Goal: Task Accomplishment & Management: Complete application form

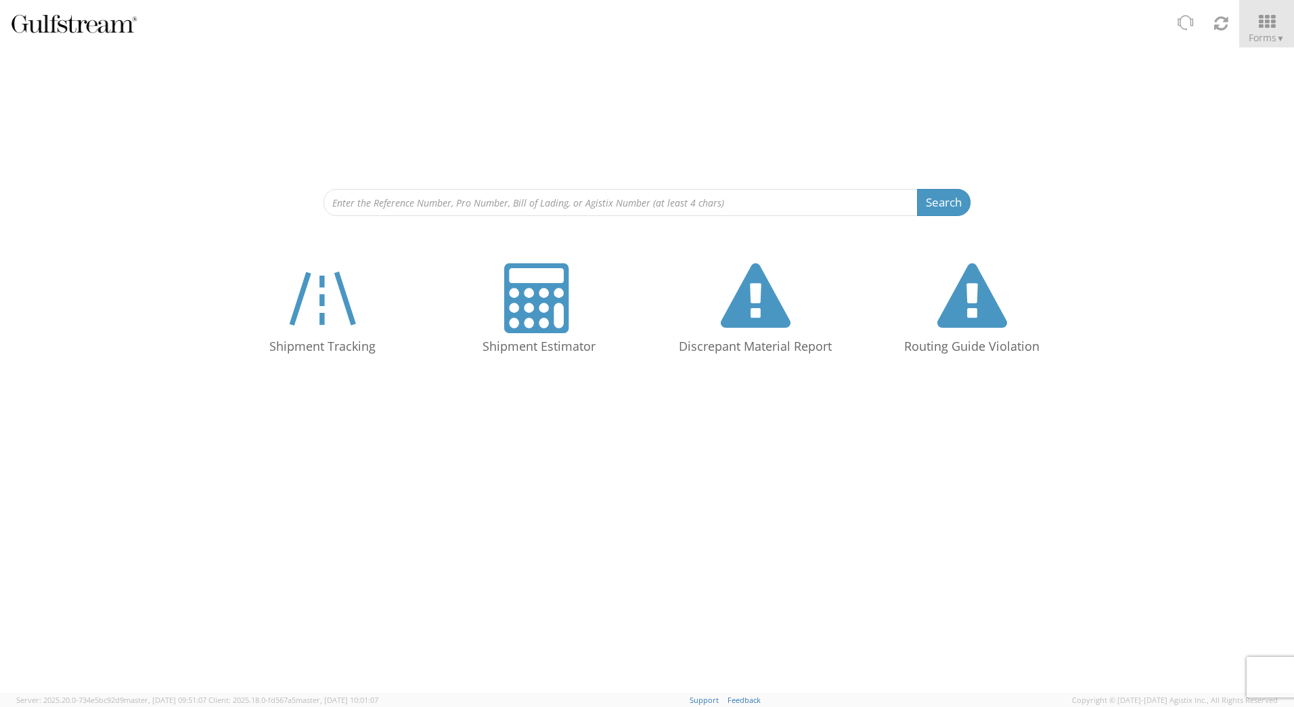
click at [1104, 351] on div "Shipment Tracking Shipment Estimator Discrepant Material Report Routing Guide V…" at bounding box center [647, 315] width 1274 height 131
click at [1133, 184] on div "Search Refine By Ship From Date To" at bounding box center [647, 131] width 1294 height 169
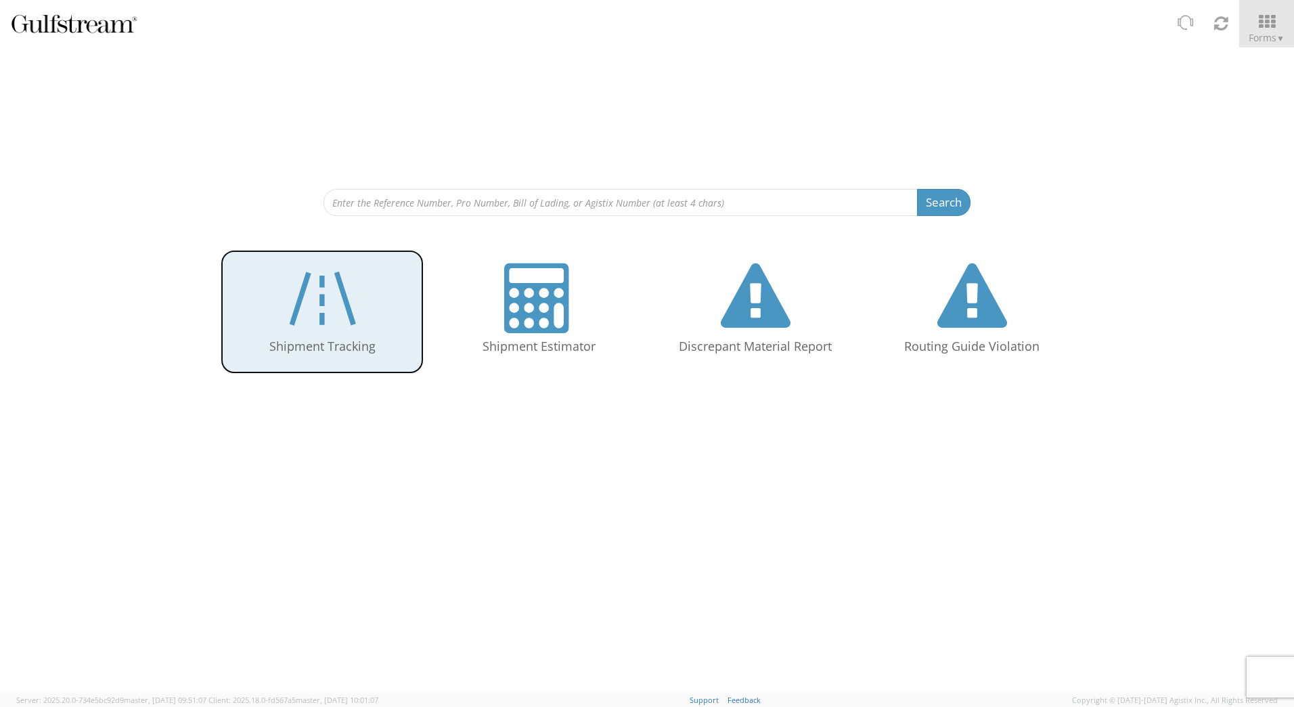
click at [323, 304] on icon at bounding box center [322, 298] width 79 height 70
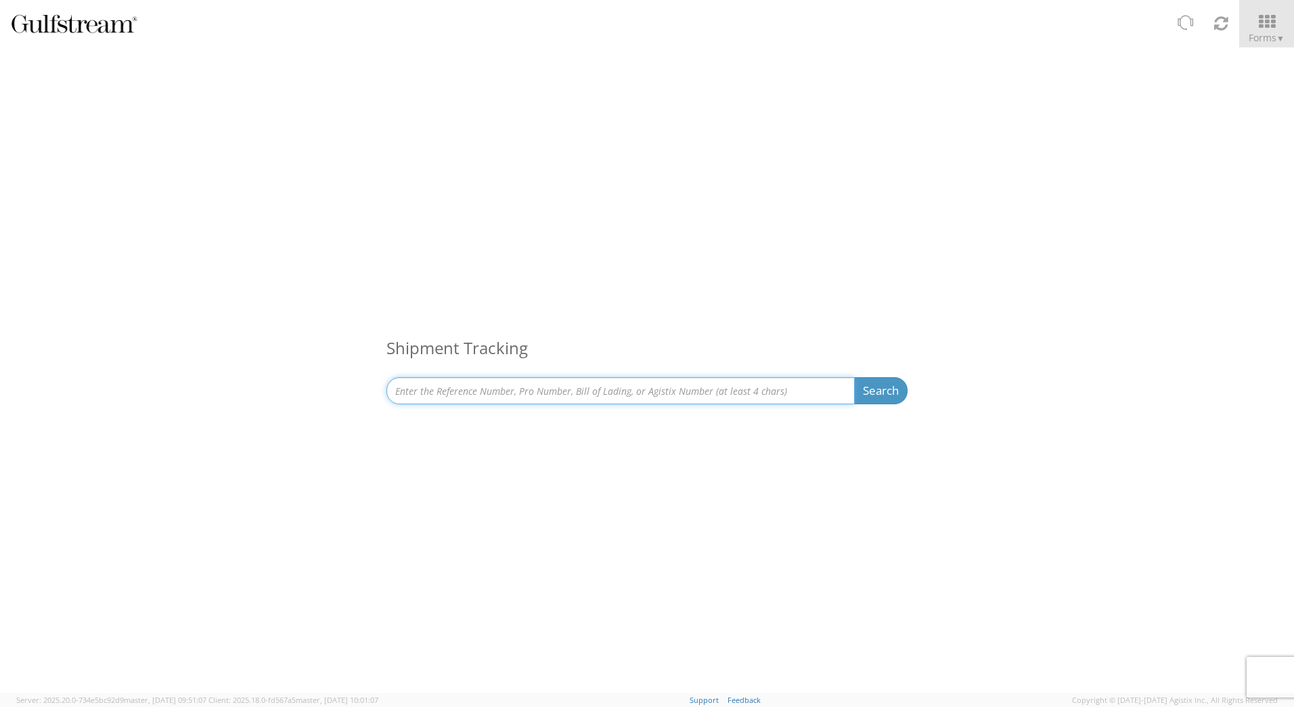
click at [440, 400] on input at bounding box center [620, 390] width 468 height 27
paste input "884809836901"
type input "884809836901"
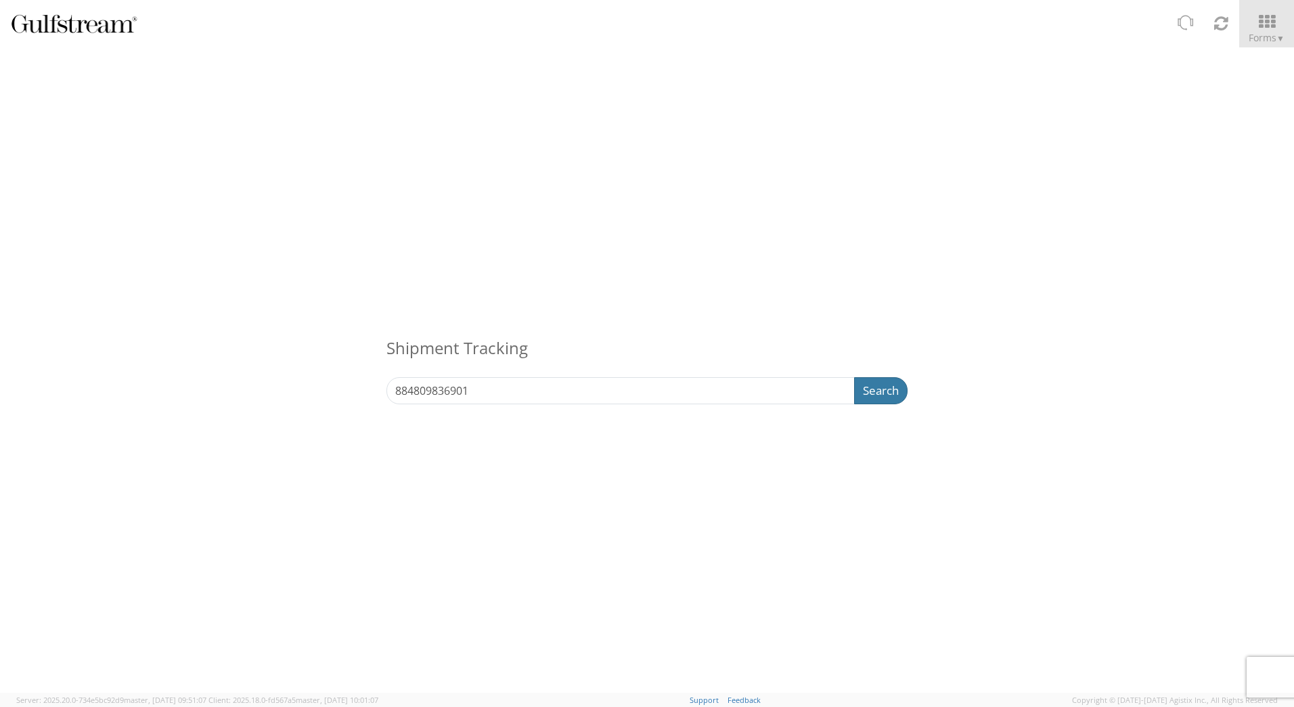
click at [867, 390] on button "Search" at bounding box center [880, 390] width 53 height 27
click at [1265, 31] on span "Forms ▼" at bounding box center [1267, 37] width 36 height 13
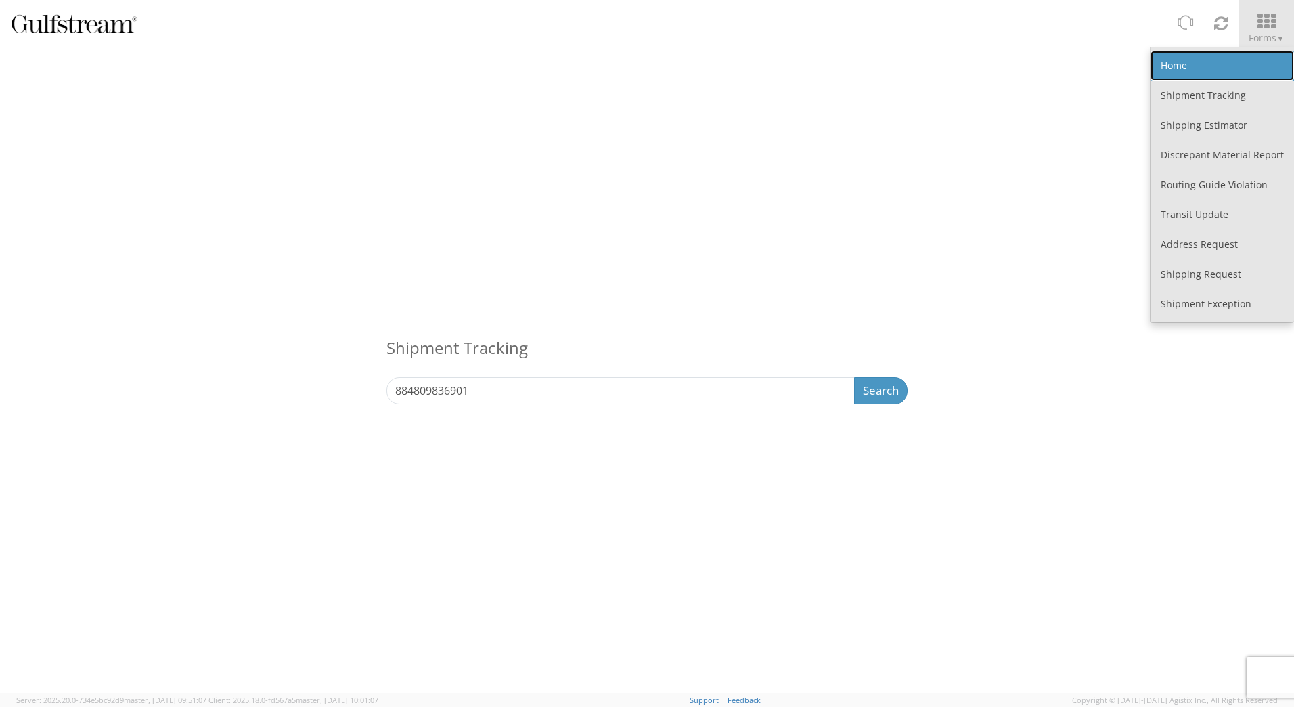
click at [1209, 62] on link "Home" at bounding box center [1222, 66] width 143 height 30
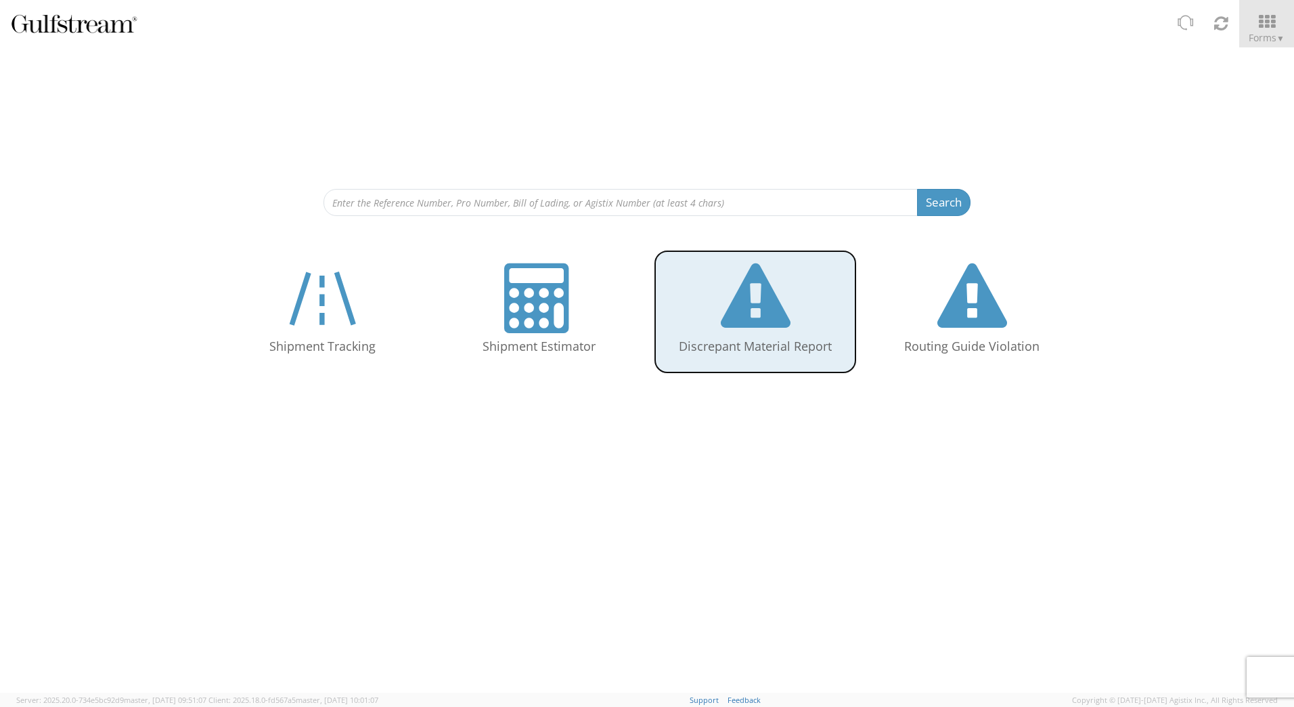
click at [779, 300] on icon at bounding box center [756, 298] width 70 height 70
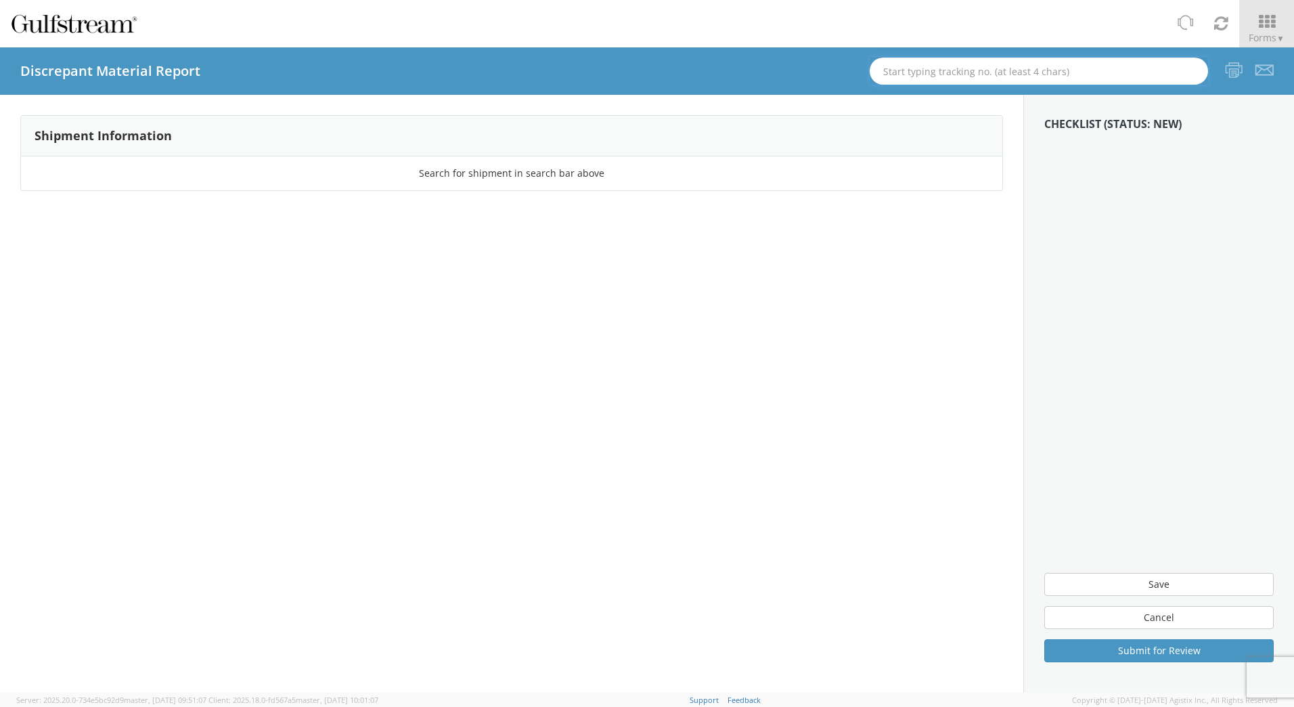
click at [956, 75] on input "text" at bounding box center [1039, 71] width 338 height 27
paste input "884809836901"
type input "884809836901"
click at [1002, 97] on div "Tr. #: 884809836901 (56993212, Delivered, FedEx Express)" at bounding box center [1039, 95] width 317 height 20
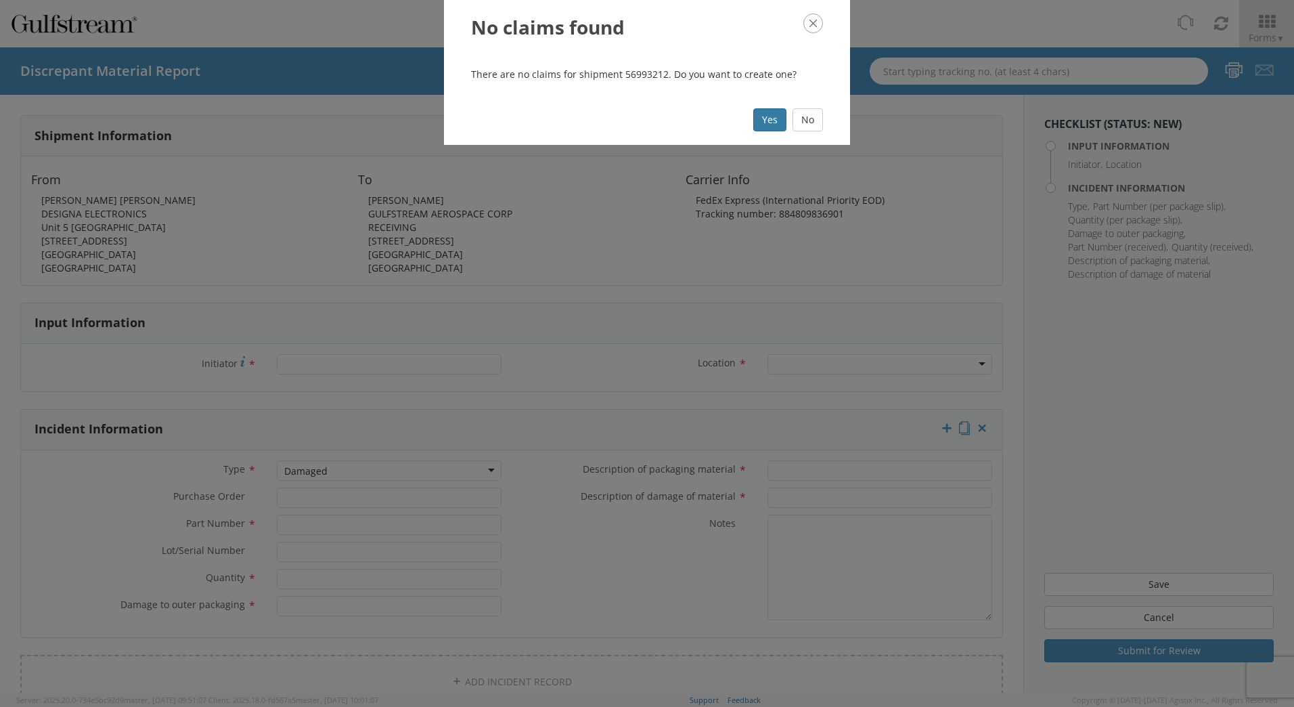
click at [772, 116] on button "Yes" at bounding box center [769, 119] width 33 height 23
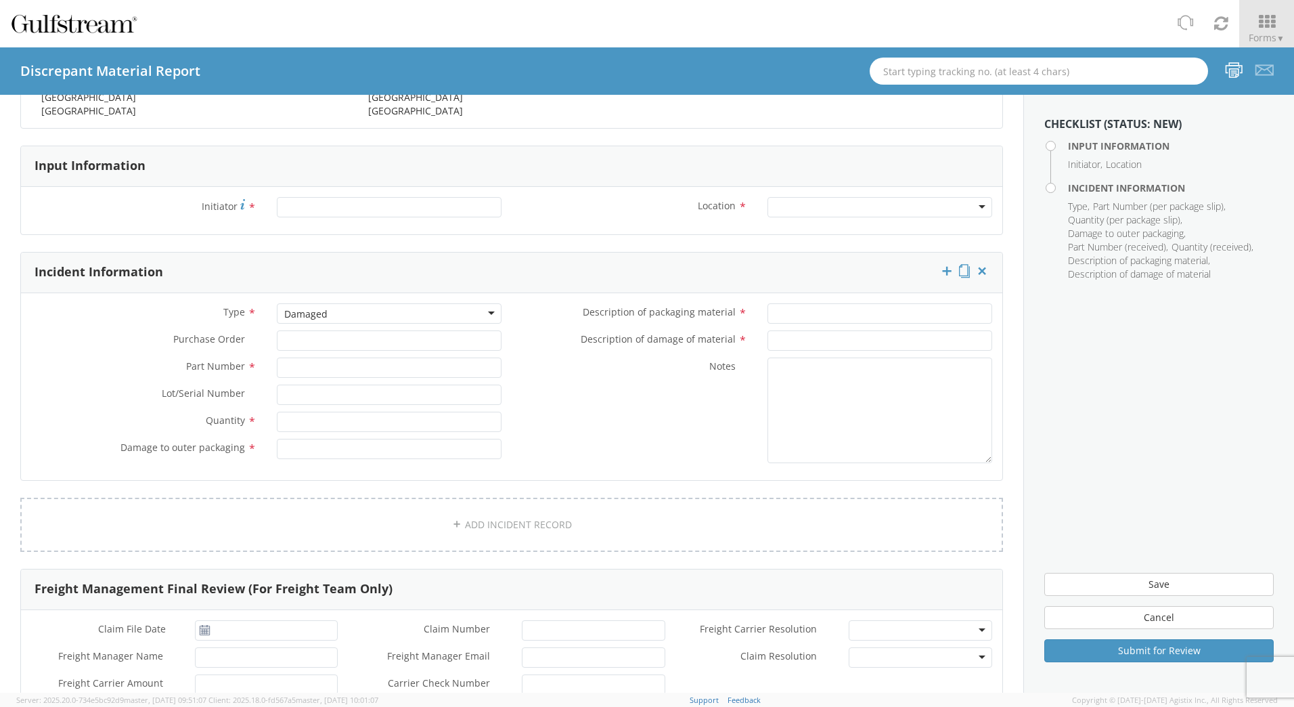
scroll to position [203, 0]
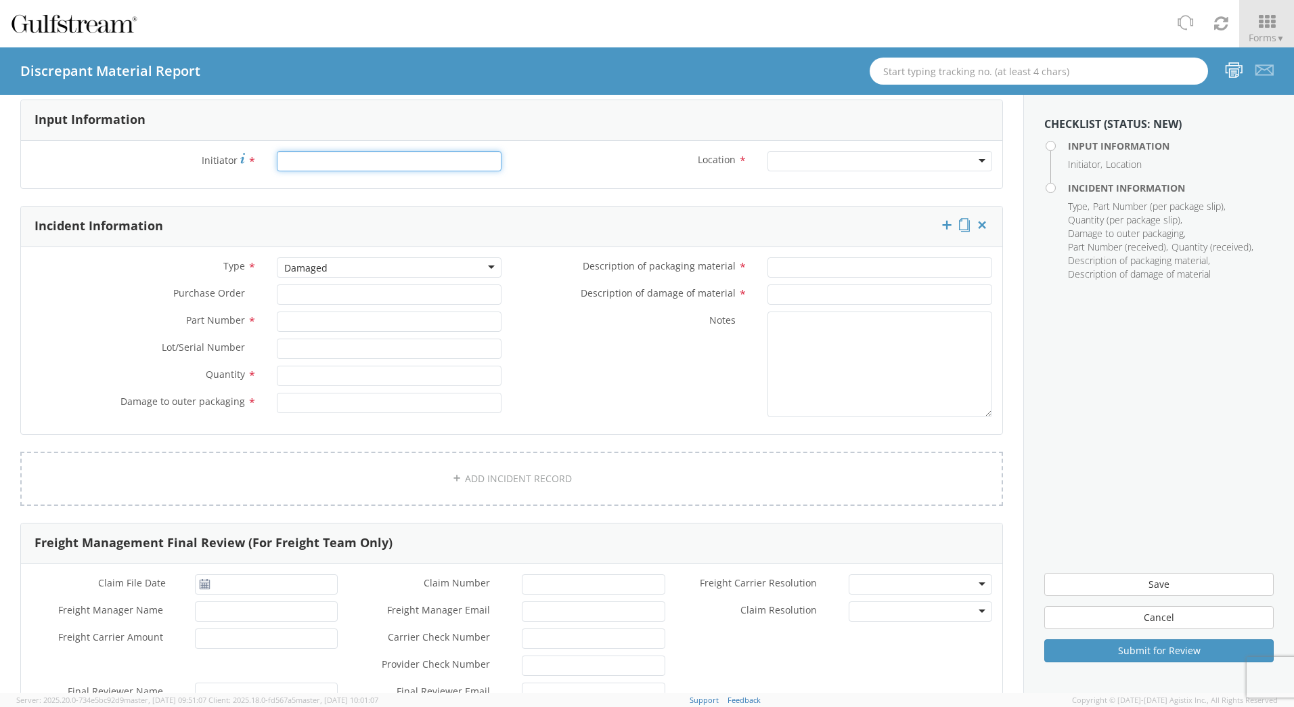
click at [428, 166] on input "Initiator *" at bounding box center [389, 161] width 225 height 20
type input "Gerard Davis"
type input "Gerard.davis@gulfstream.com"
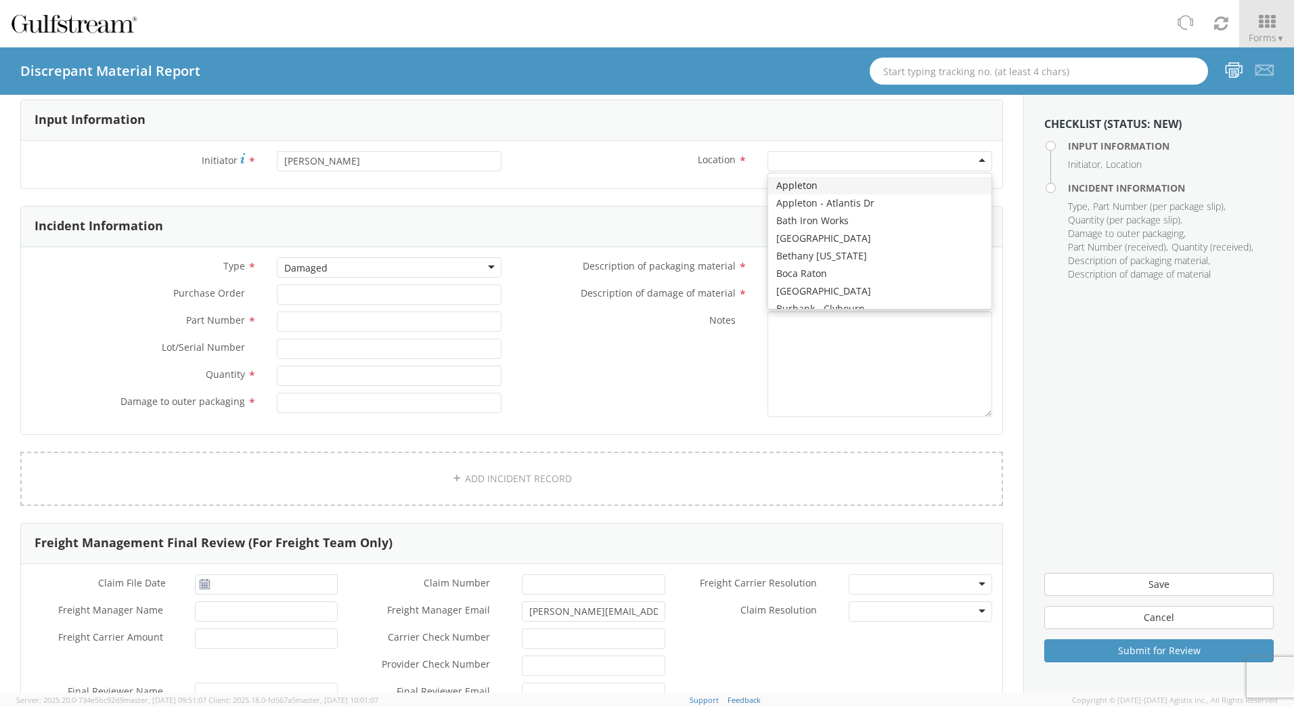
click at [797, 164] on div at bounding box center [879, 161] width 225 height 20
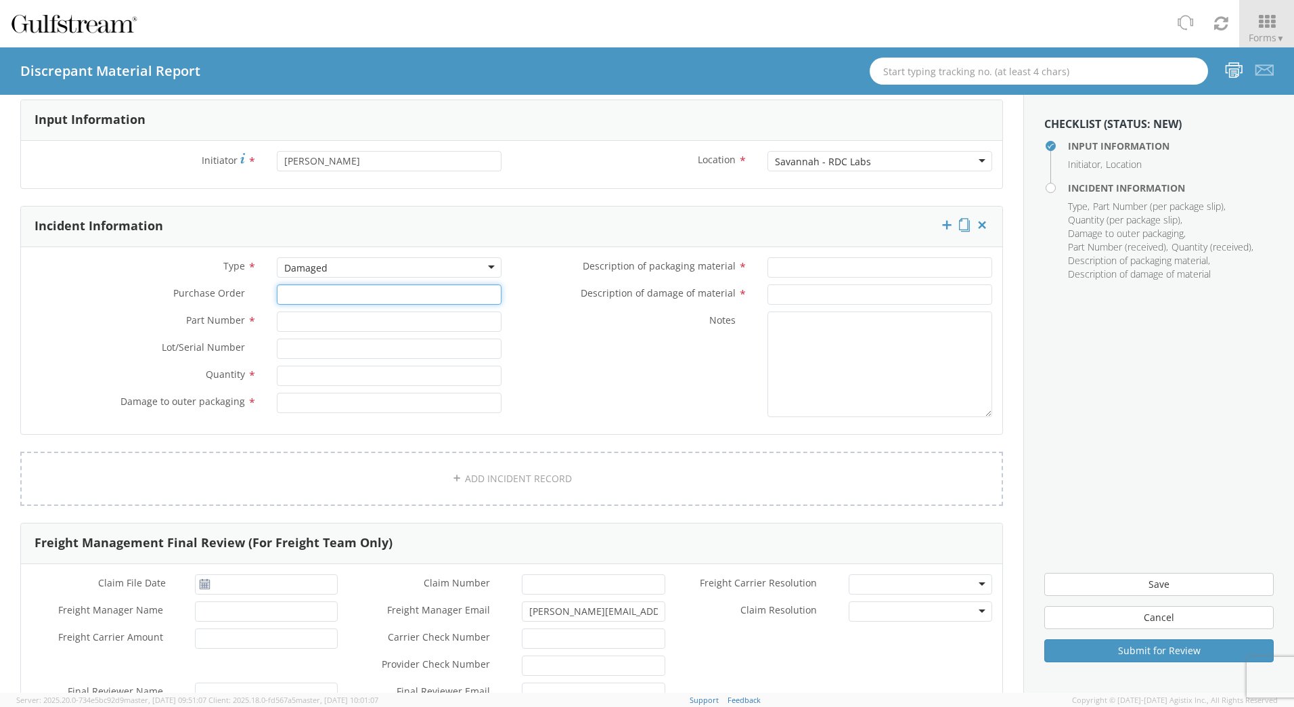
click at [338, 297] on input "Purchase Order *" at bounding box center [389, 294] width 225 height 20
paste input "4500459437"
type input "4500459437"
click at [386, 328] on input "Part Number *" at bounding box center [389, 321] width 225 height 20
type input "GCMS-02-002"
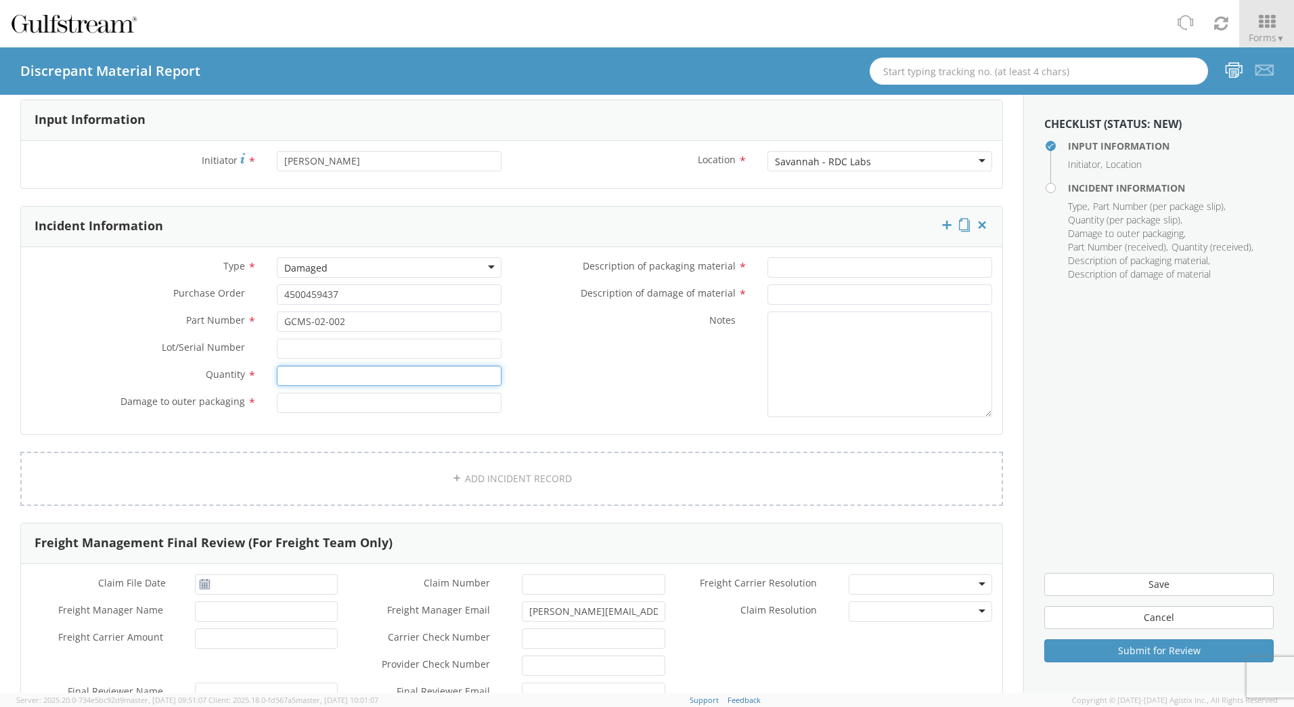
click at [343, 379] on input "Quantity *" at bounding box center [389, 375] width 225 height 20
type input "128/135"
click at [391, 401] on input "Damage to outer packaging *" at bounding box center [389, 403] width 225 height 20
type input "NA"
click at [805, 271] on input "Description of packaging material *" at bounding box center [879, 267] width 225 height 20
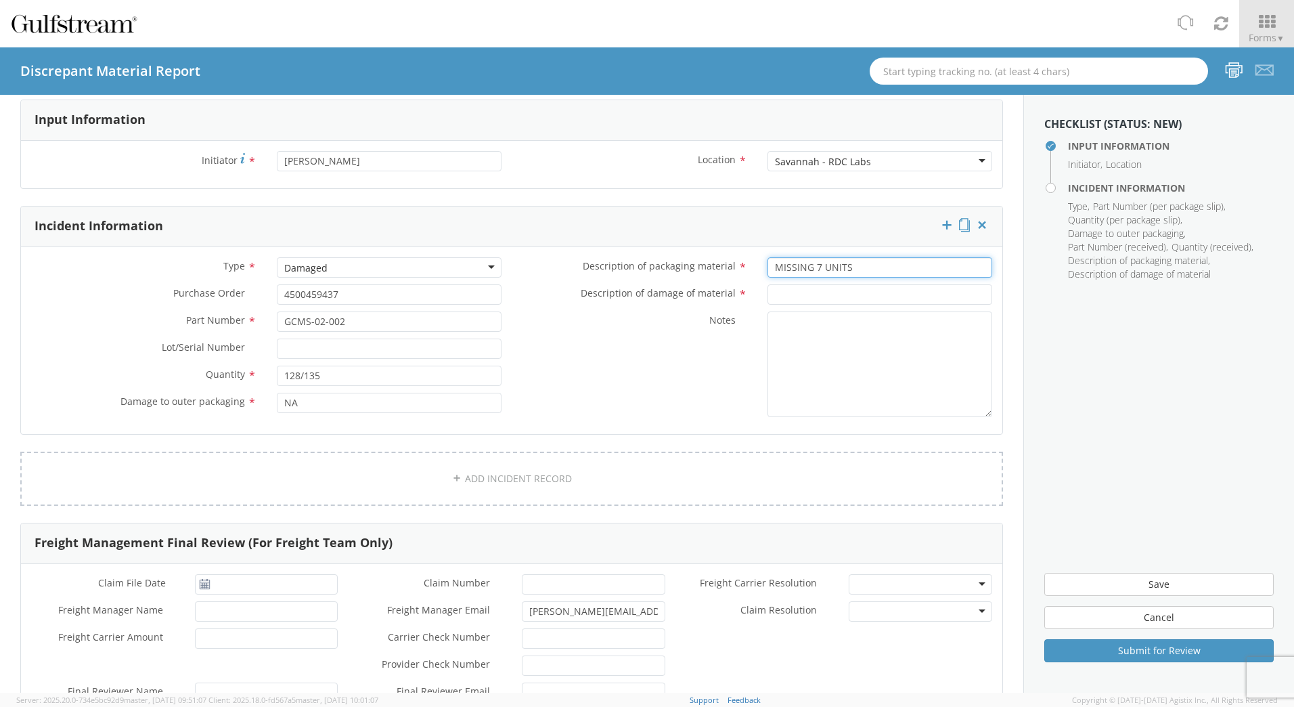
type input "MISSING 7 UNITS"
click at [802, 298] on input "Description of damage of material *" at bounding box center [879, 294] width 225 height 20
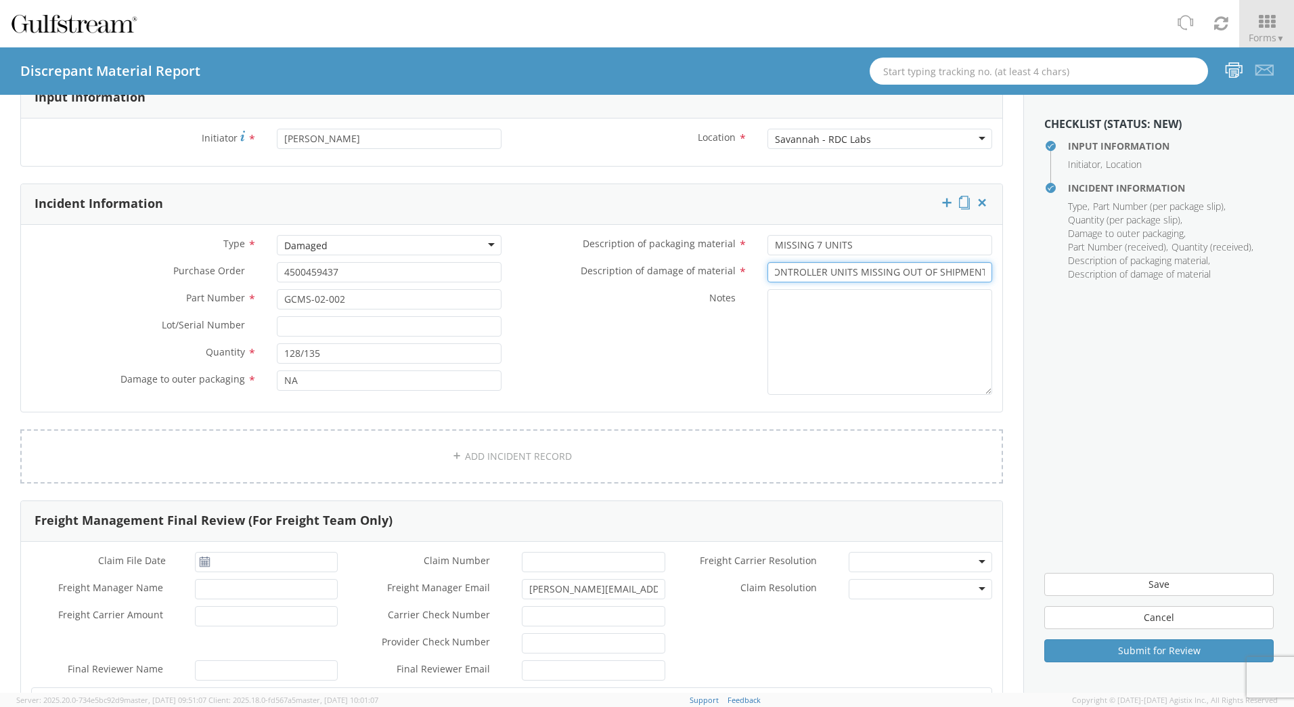
scroll to position [195, 0]
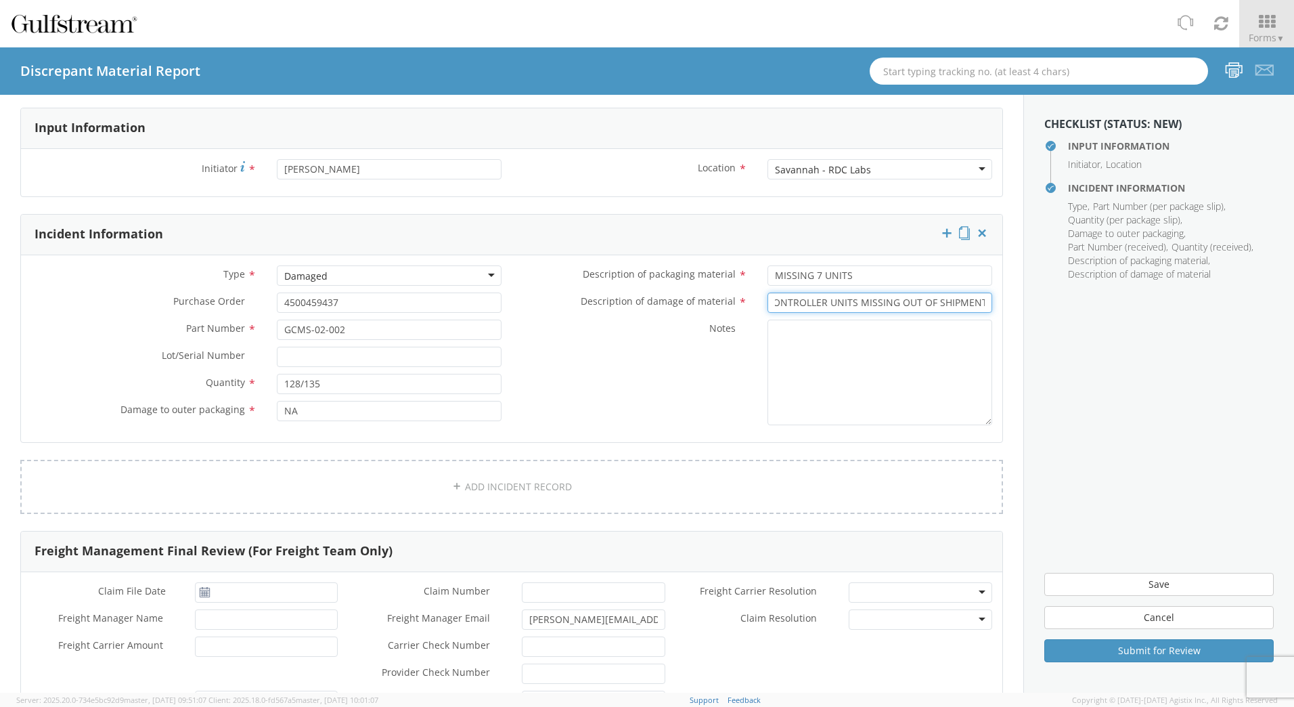
type input "7 CONTROLLER UNITS MISSING OUT OF SHIPMENT"
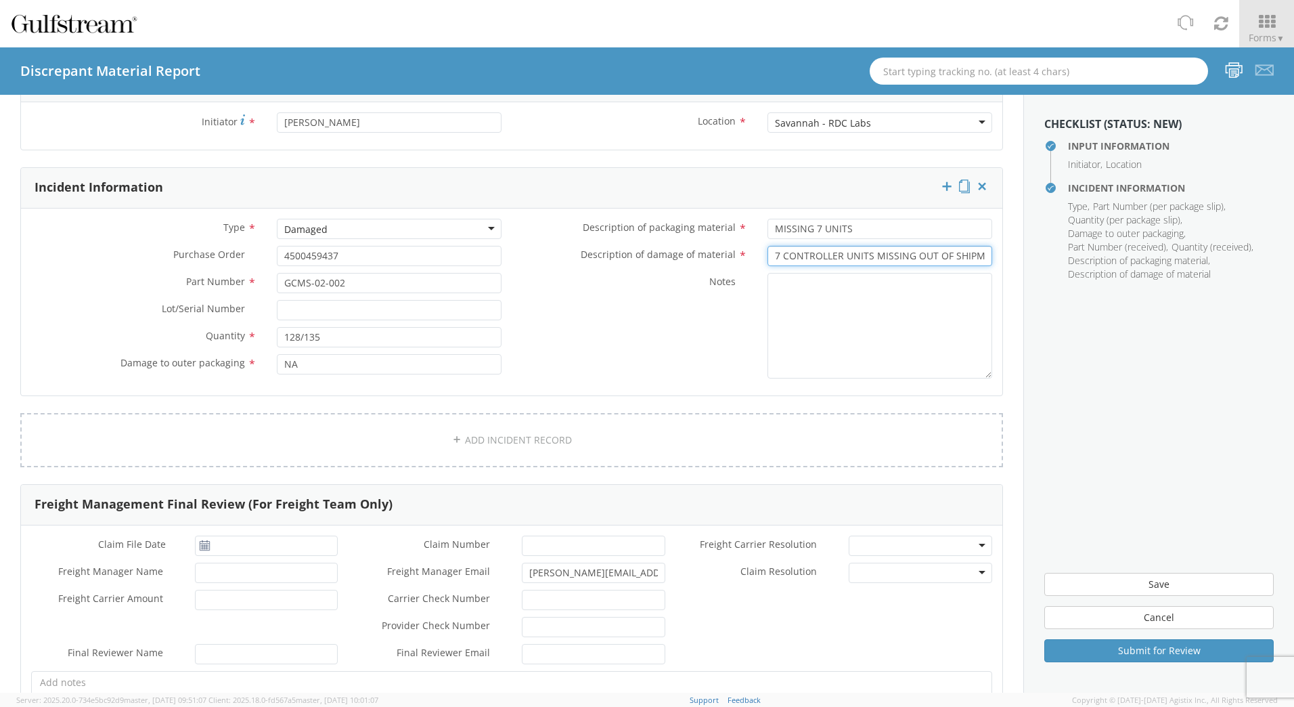
scroll to position [263, 0]
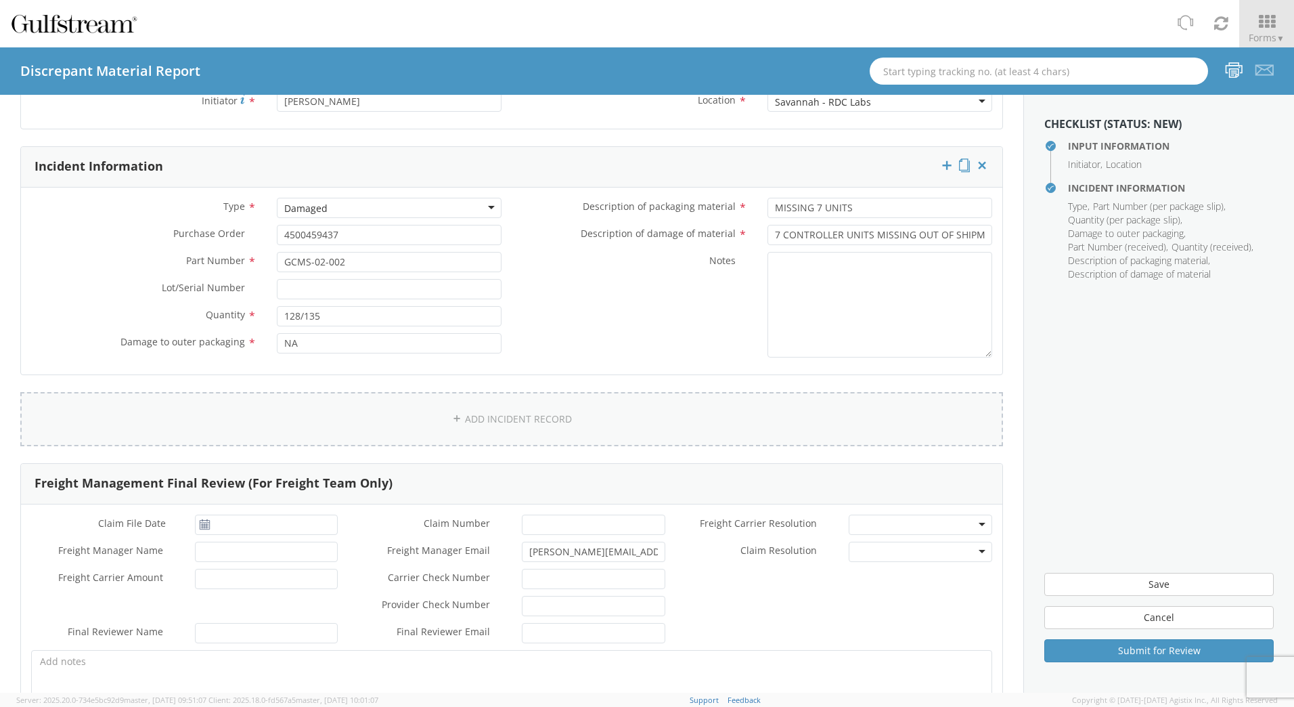
click at [513, 422] on link "ADD INCIDENT RECORD" at bounding box center [511, 419] width 983 height 54
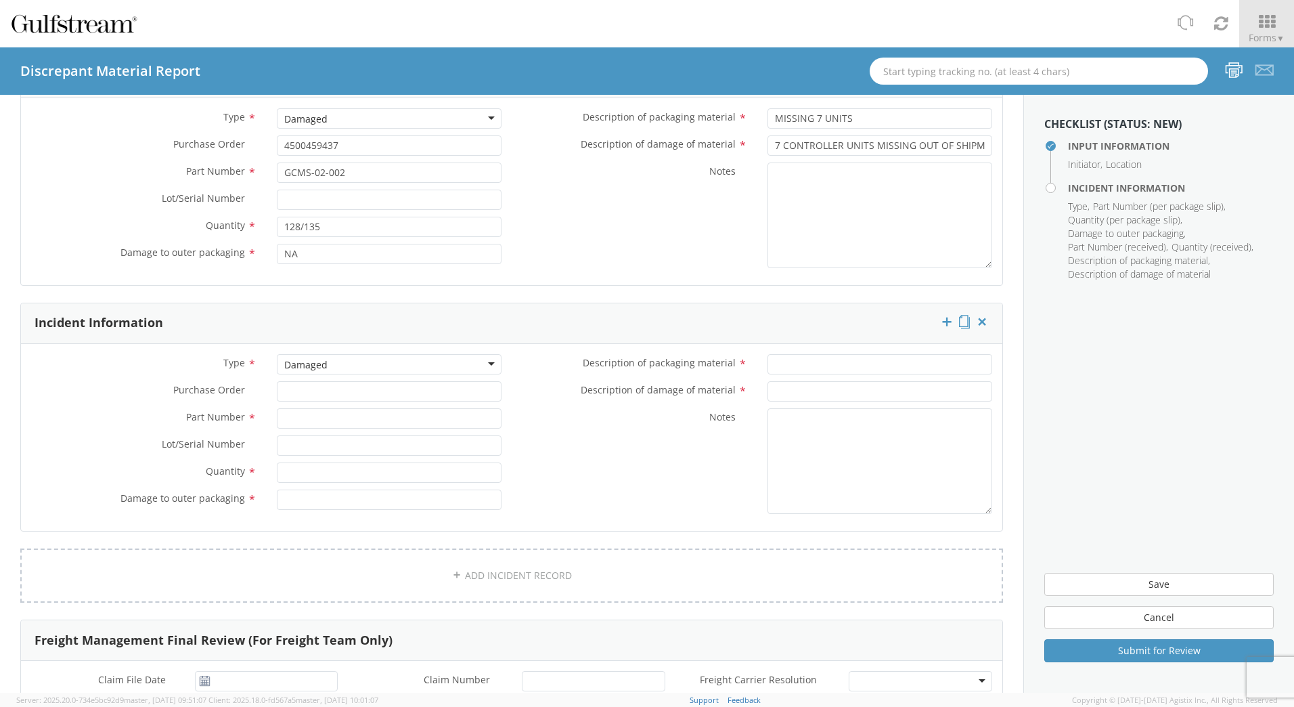
scroll to position [330, 0]
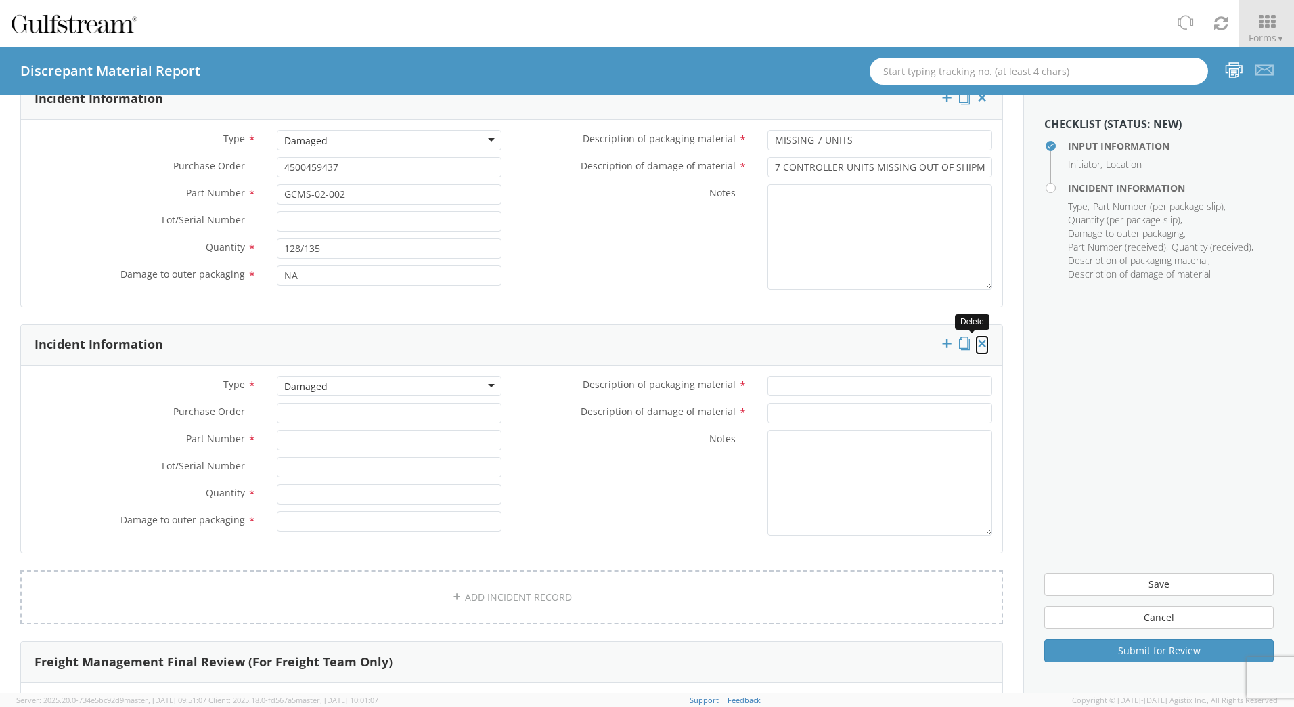
click at [975, 340] on icon at bounding box center [982, 343] width 14 height 14
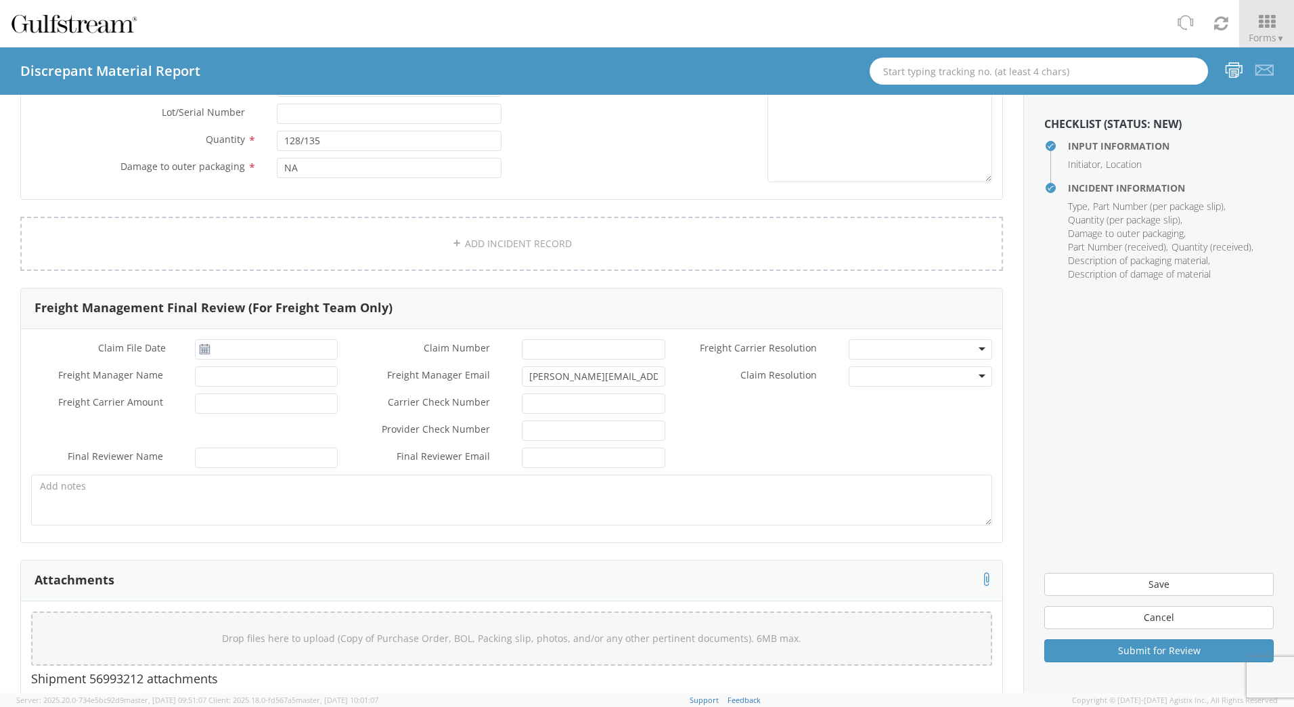
scroll to position [466, 0]
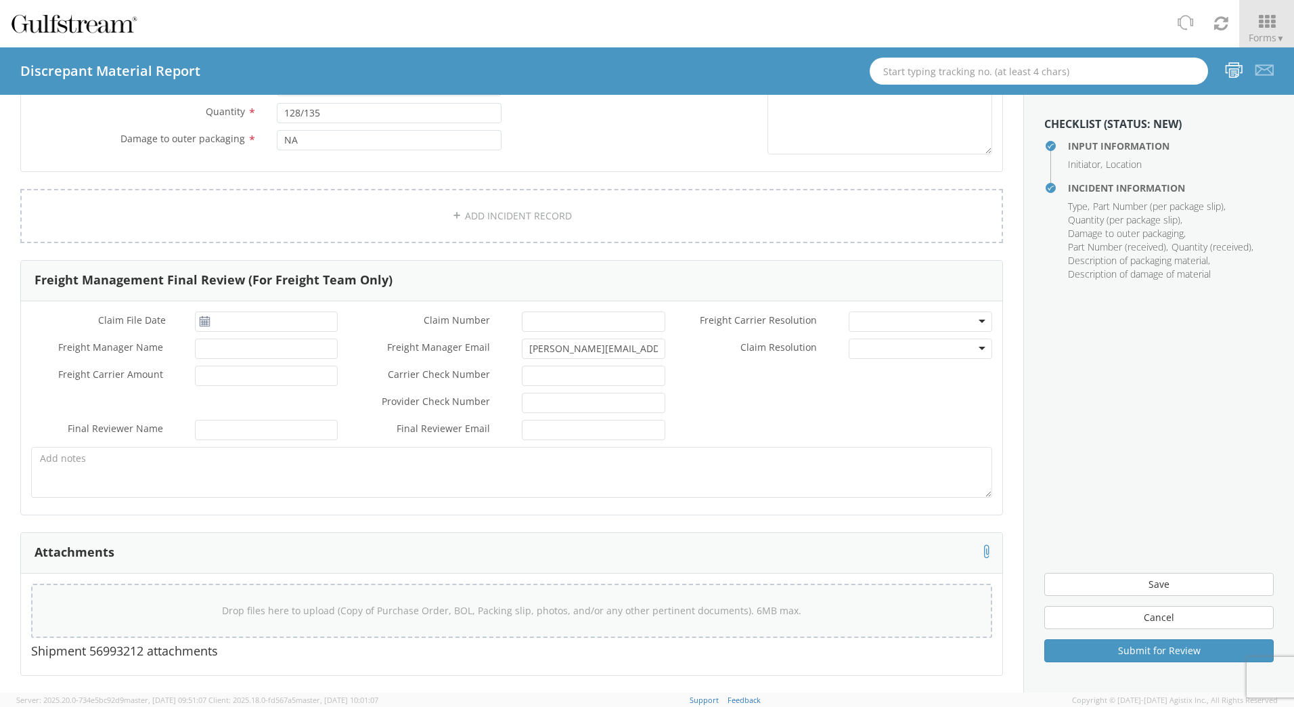
click at [454, 609] on span "Drop files here to upload (Copy of Purchase Order, BOL, Packing slip, photos, a…" at bounding box center [511, 610] width 579 height 13
type input "C:\fakepath\884809836901.pdf"
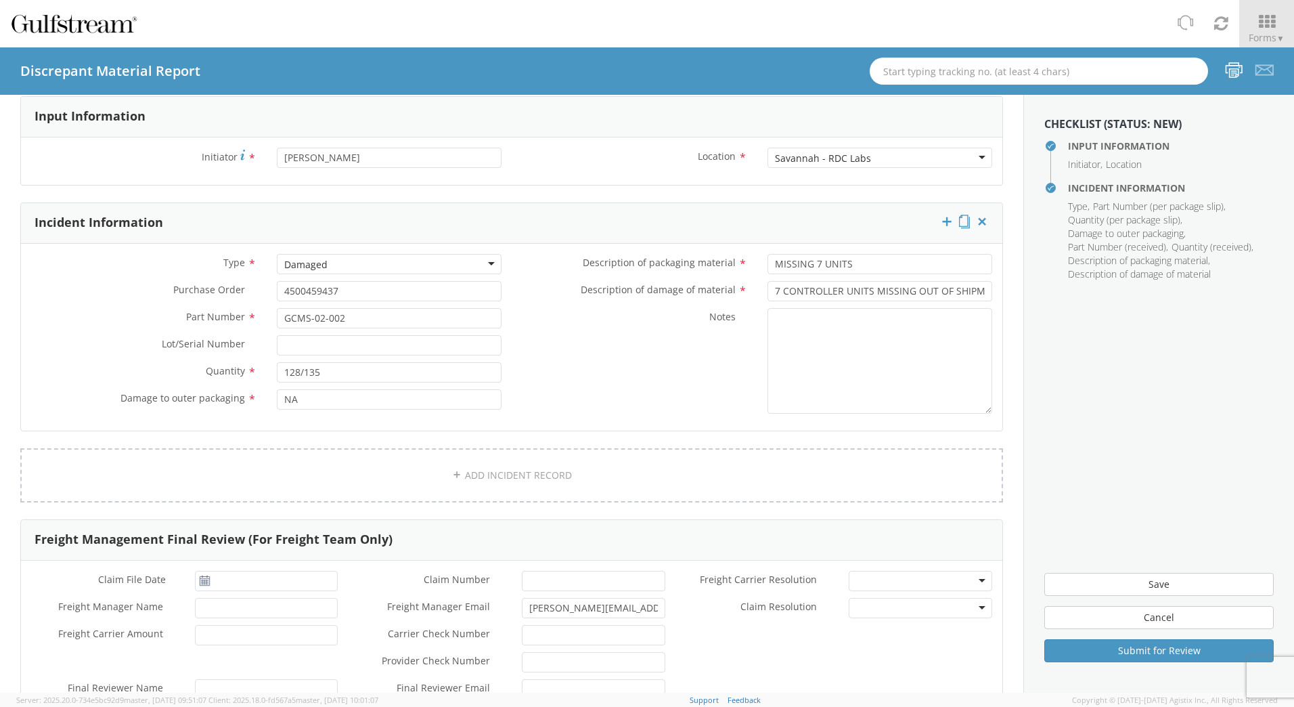
scroll to position [203, 0]
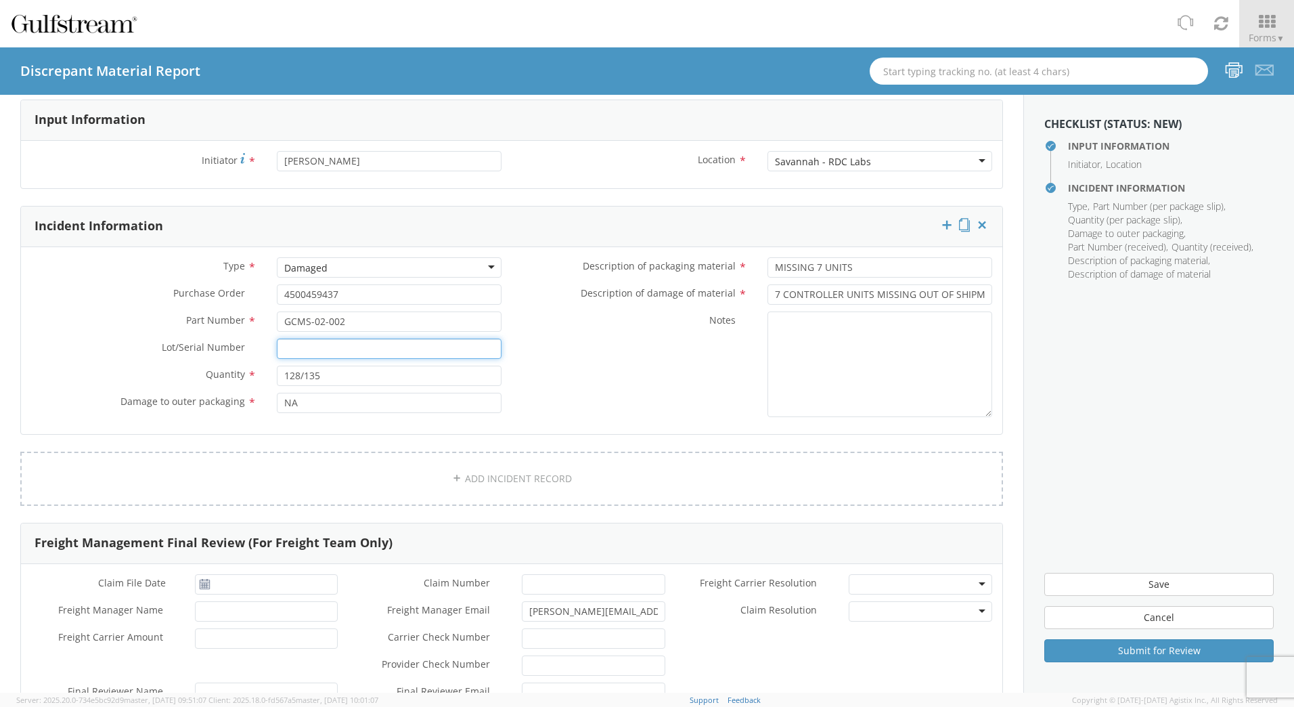
click at [299, 349] on input "Lot/Serial Number *" at bounding box center [389, 348] width 225 height 20
paste input "11437, 11466, 11467, 1"
type input "11437, 11466, 11467, 1"
drag, startPoint x: 426, startPoint y: 351, endPoint x: 253, endPoint y: 370, distance: 173.7
click at [255, 370] on div "Type * Damaged Damaged Damaged Missing Other Overage Shortage Purchase Order * …" at bounding box center [266, 338] width 491 height 162
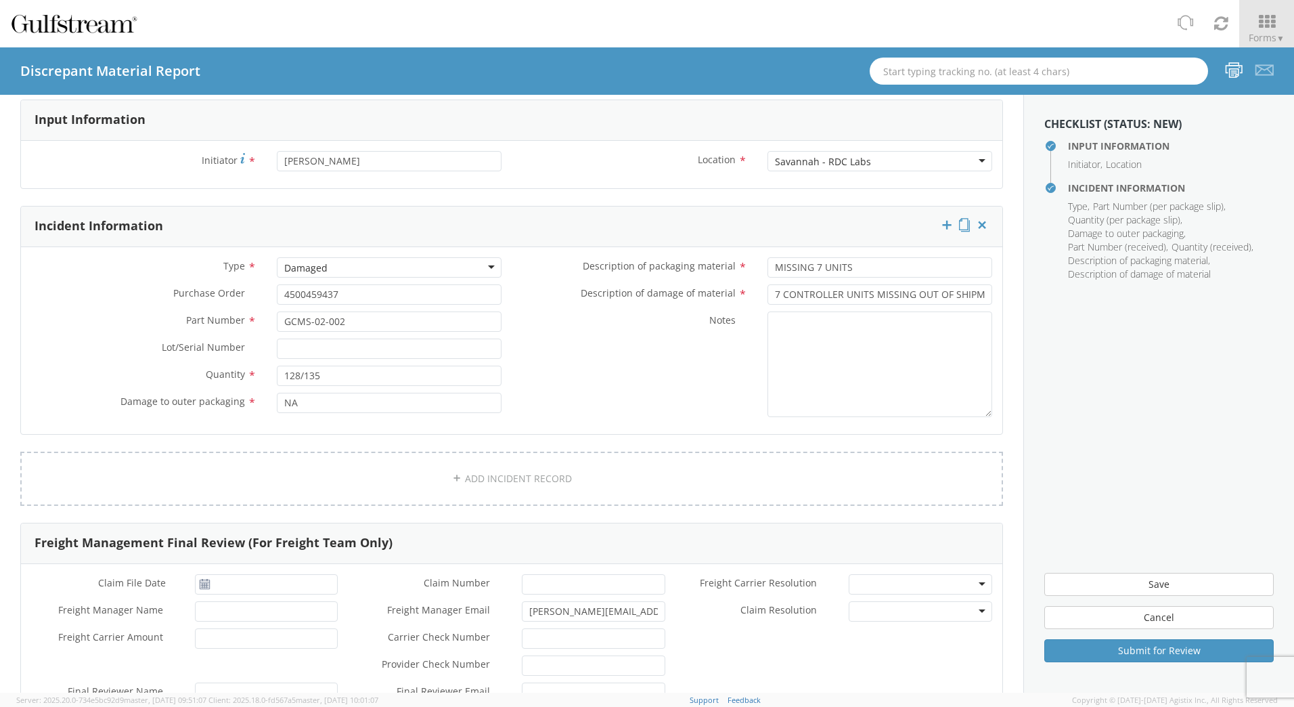
click at [616, 369] on div "Notes *" at bounding box center [757, 364] width 491 height 106
click at [788, 331] on textarea "Notes *" at bounding box center [879, 364] width 225 height 106
paste textarea "11437, 11466, 11467, 11468, 11474, 11477, 11478"
click at [767, 325] on textarea "11437, 11466, 11467, 11468, 11474, 11477, 11478" at bounding box center [879, 364] width 225 height 106
type textarea "SN MISSING: 11437, 11466, 11467, 11468, 11474, 11477, 11478"
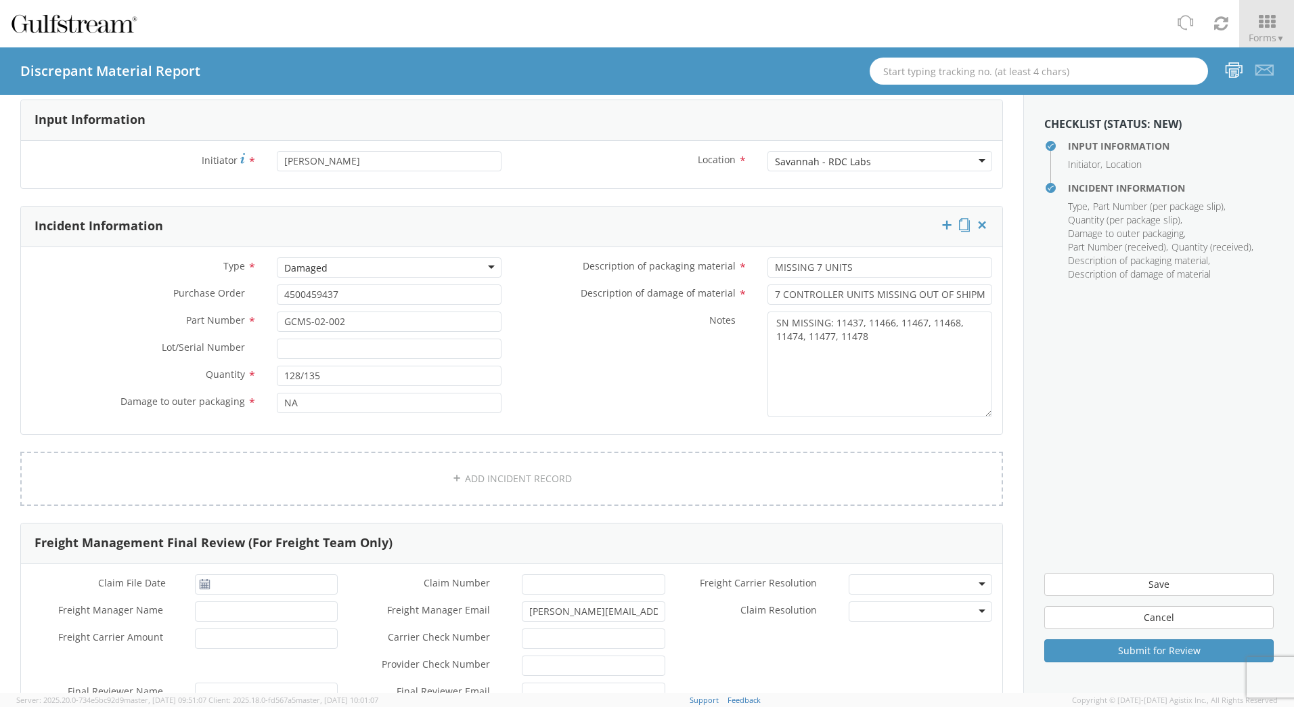
click at [601, 377] on div "Notes * SN MISSING: 11437, 11466, 11467, 11468, 11474, 11477, 11478" at bounding box center [757, 364] width 491 height 106
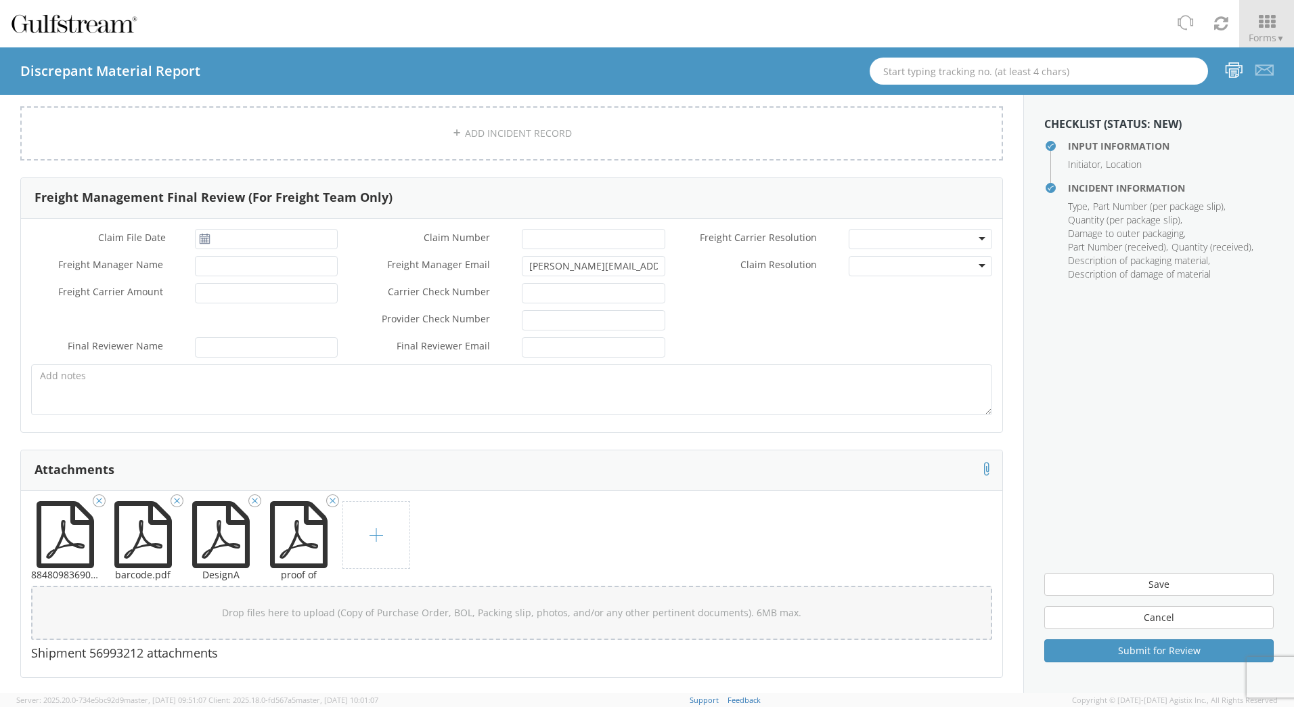
scroll to position [550, 0]
click at [1153, 652] on button "Submit for Review" at bounding box center [1158, 650] width 229 height 23
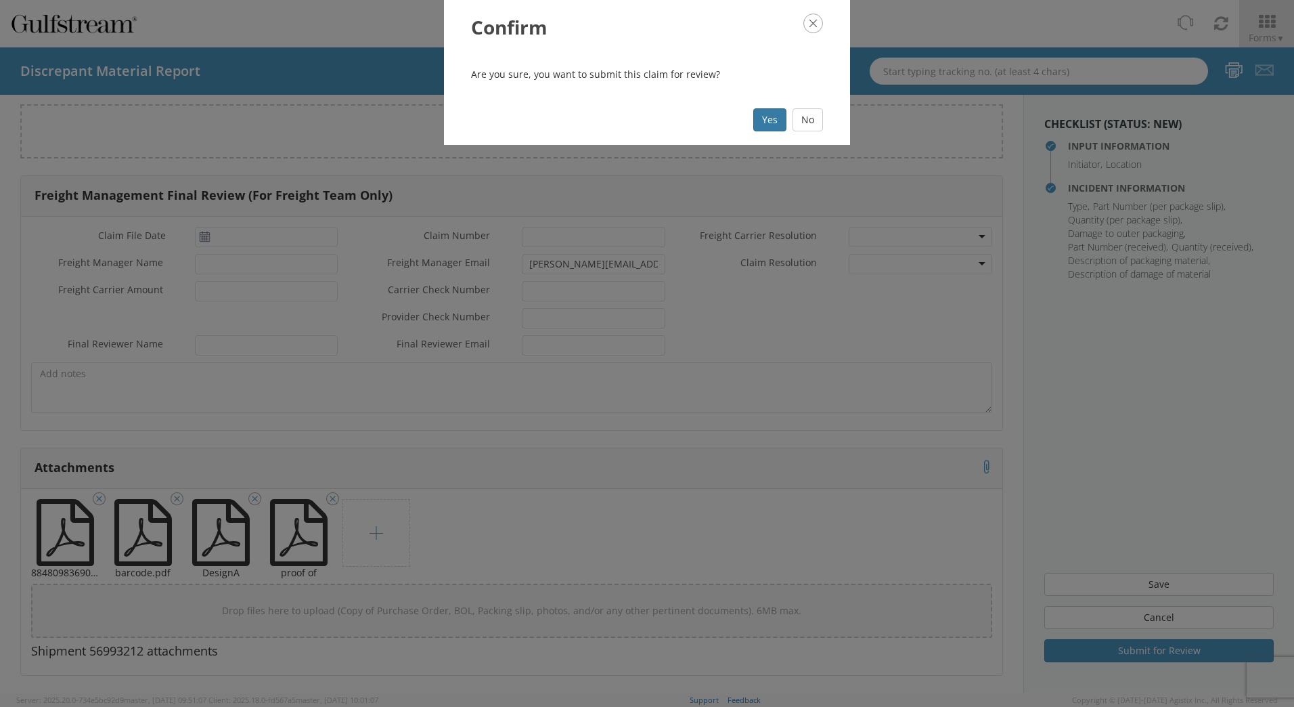
click at [762, 120] on button "Yes" at bounding box center [769, 119] width 33 height 23
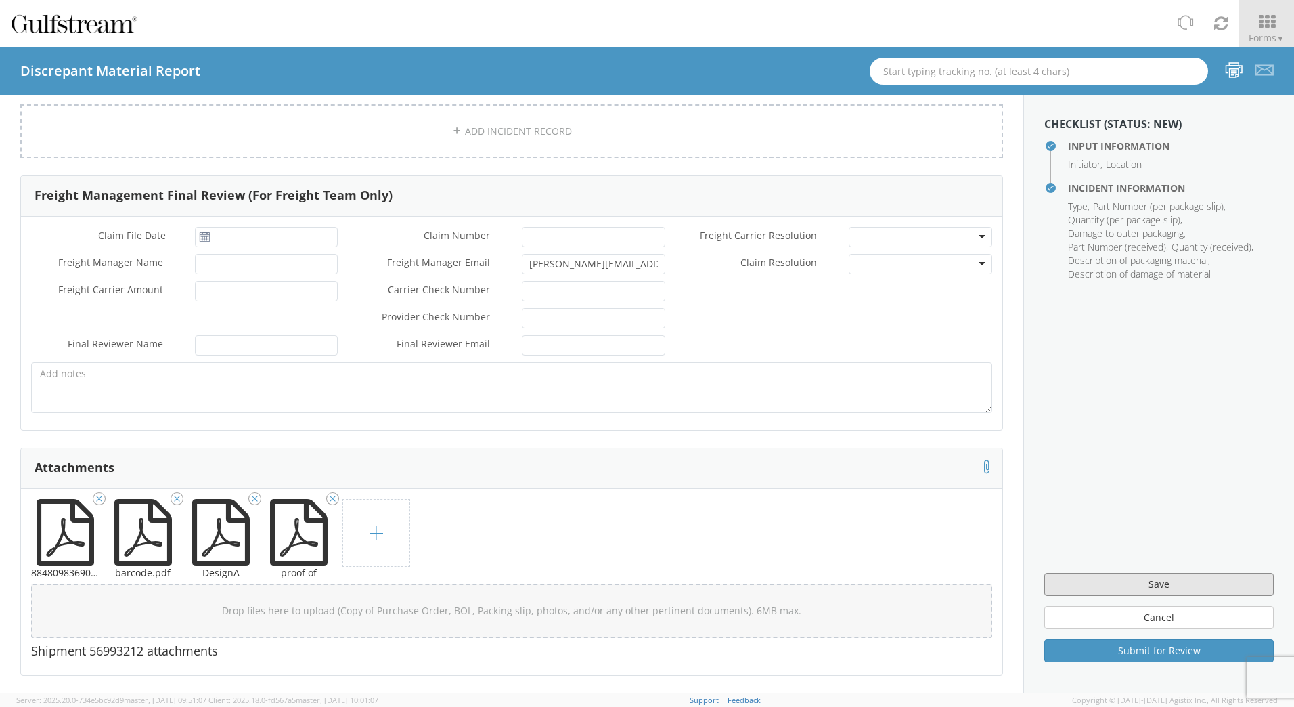
click at [1172, 583] on button "Save" at bounding box center [1158, 584] width 229 height 23
click at [1109, 583] on button "Save" at bounding box center [1158, 584] width 229 height 23
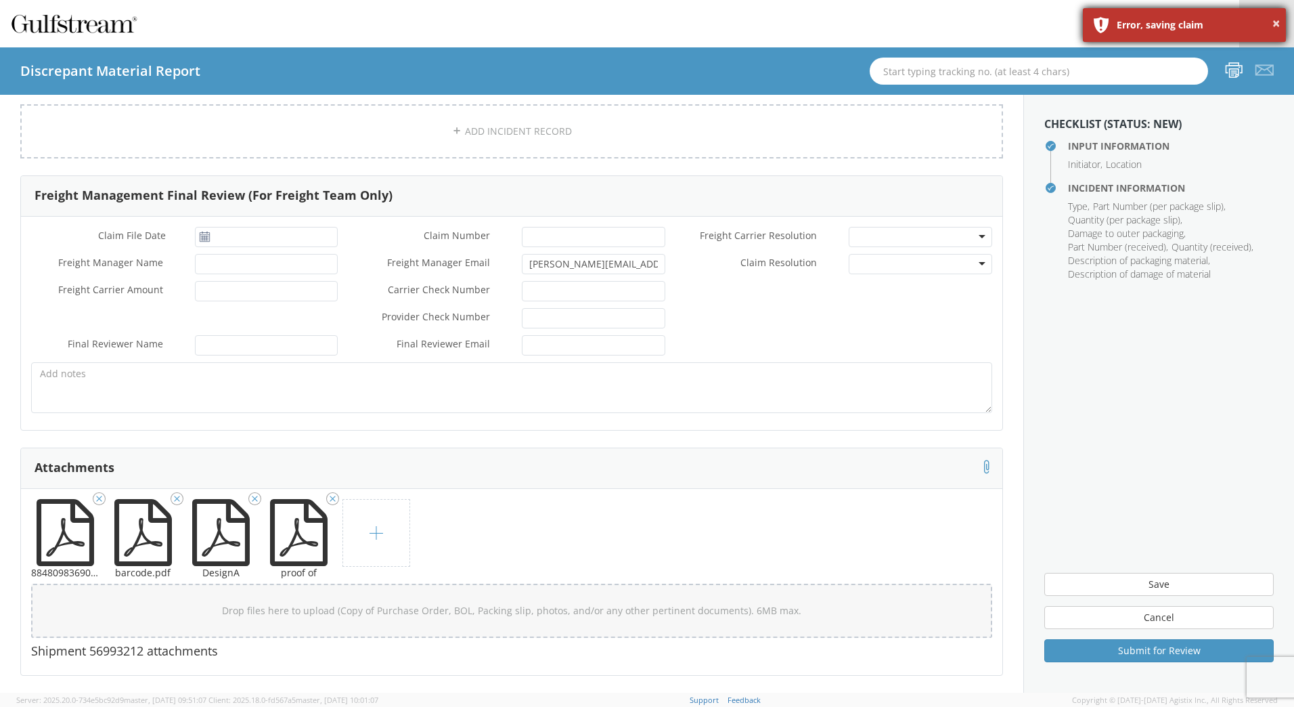
click at [1186, 23] on div "Error, saving claim" at bounding box center [1196, 25] width 159 height 14
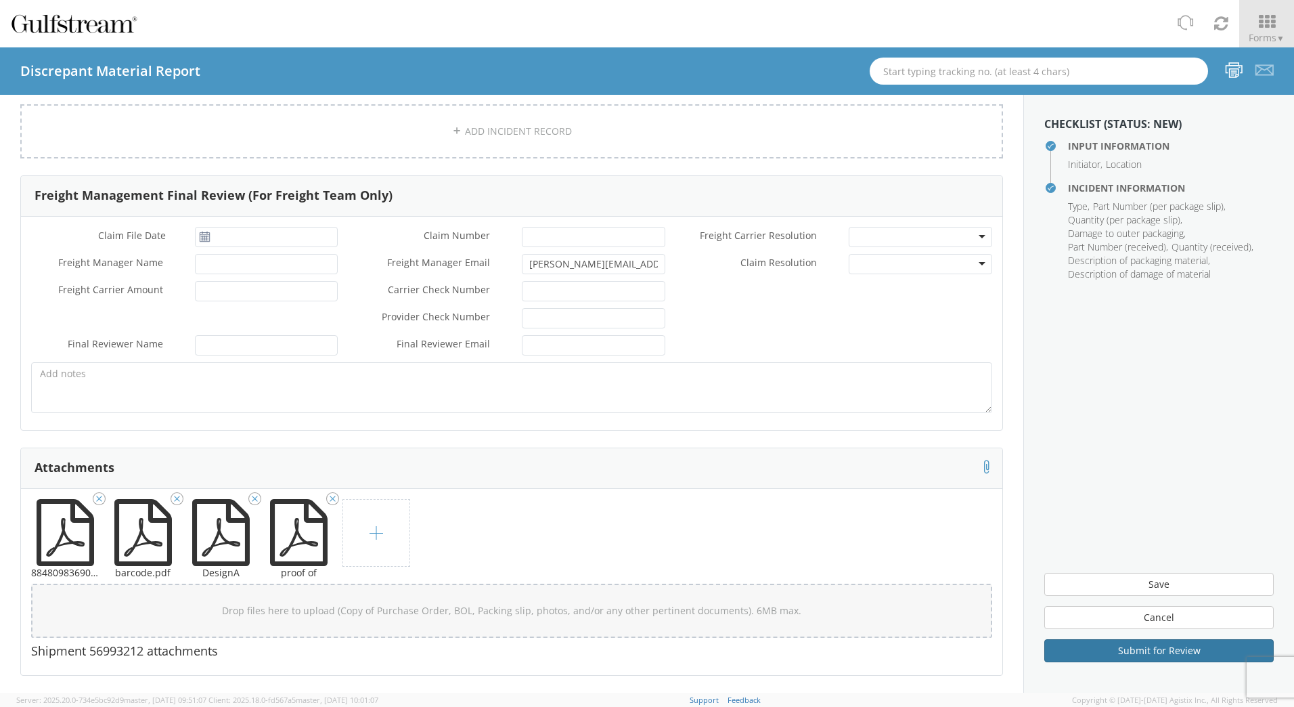
click at [1160, 648] on button "Submit for Review" at bounding box center [1158, 650] width 229 height 23
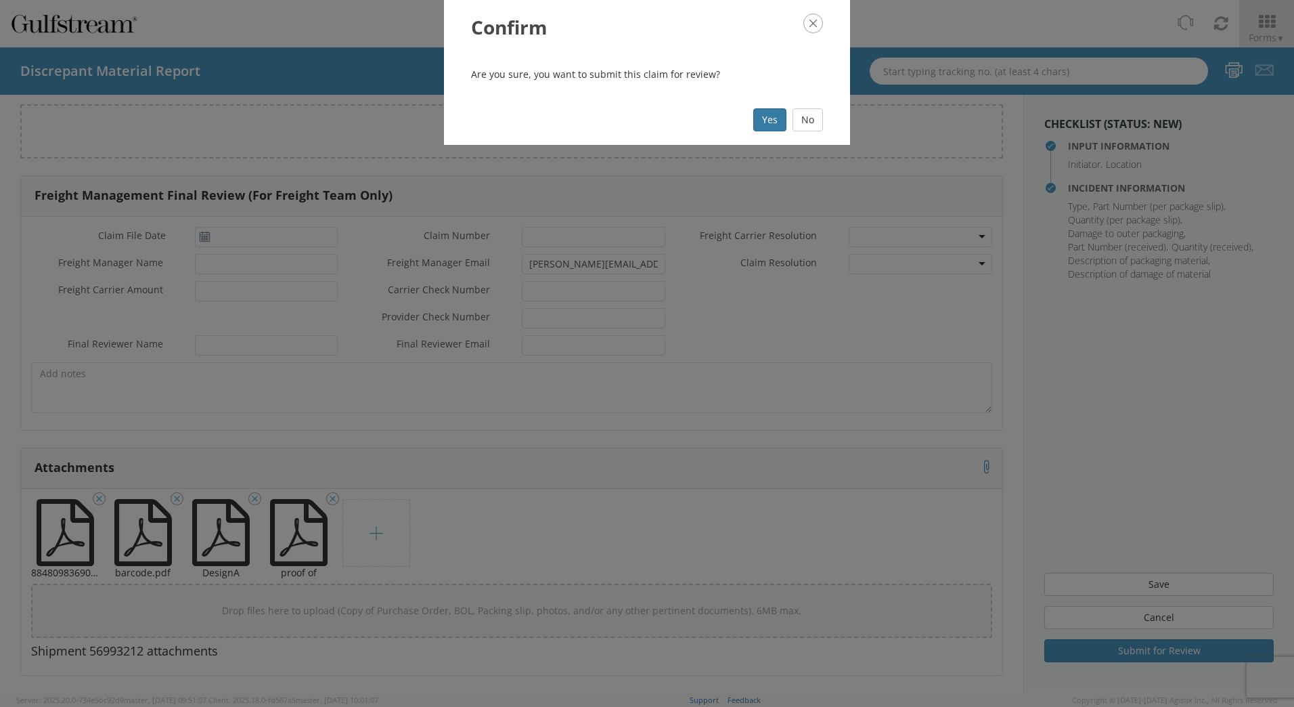
click at [763, 125] on button "Yes" at bounding box center [769, 119] width 33 height 23
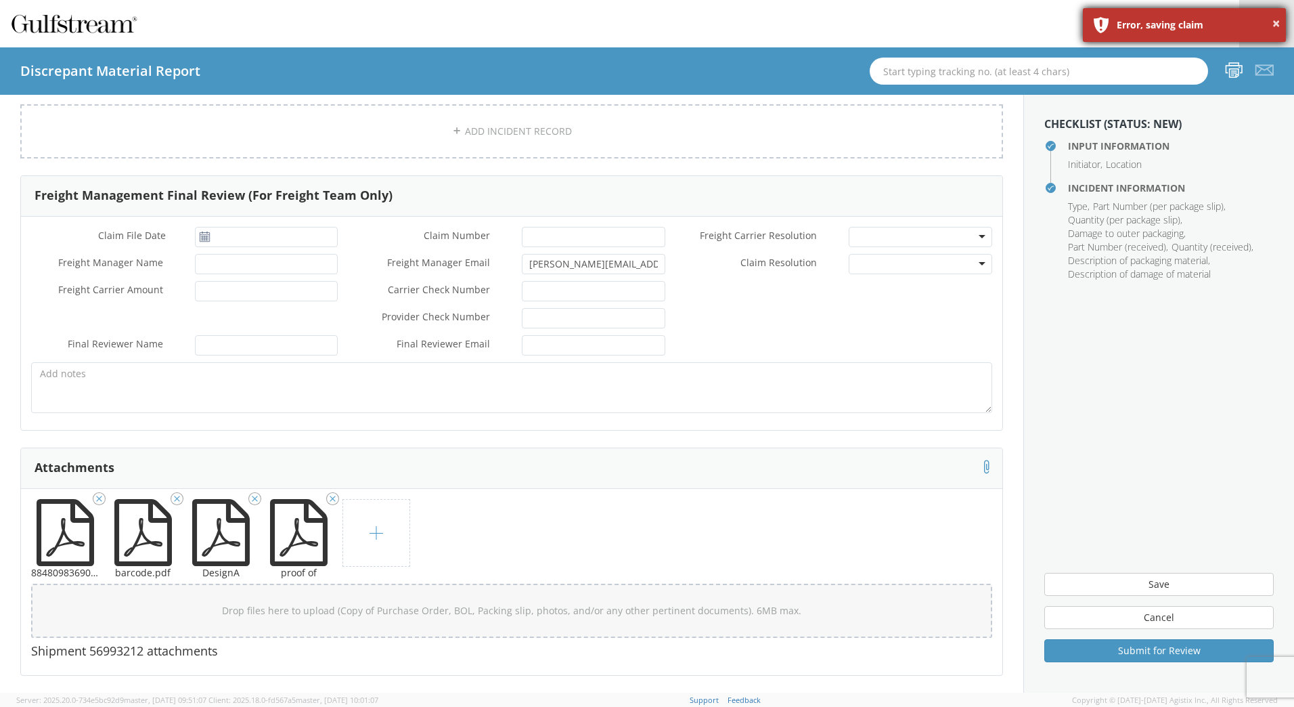
click at [1102, 23] on div "× Error, saving claim" at bounding box center [1184, 25] width 203 height 34
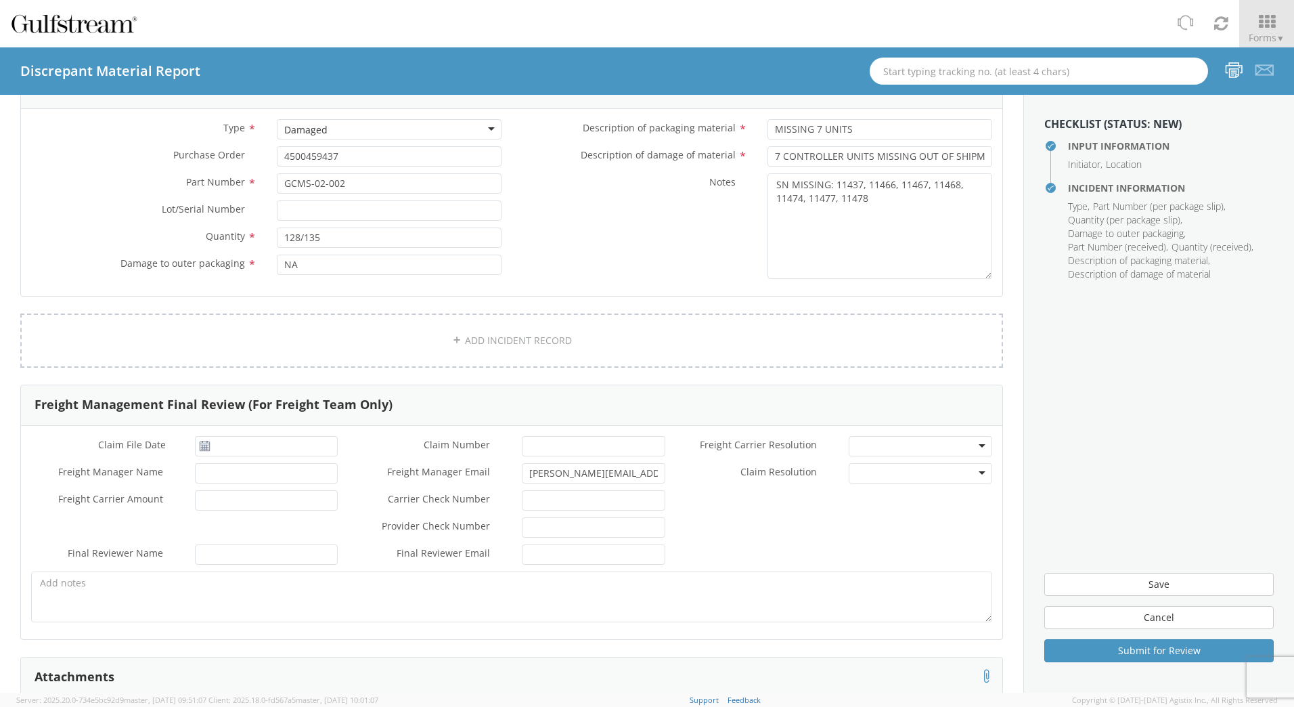
scroll to position [338, 0]
click at [518, 338] on link "ADD INCIDENT RECORD" at bounding box center [511, 343] width 983 height 54
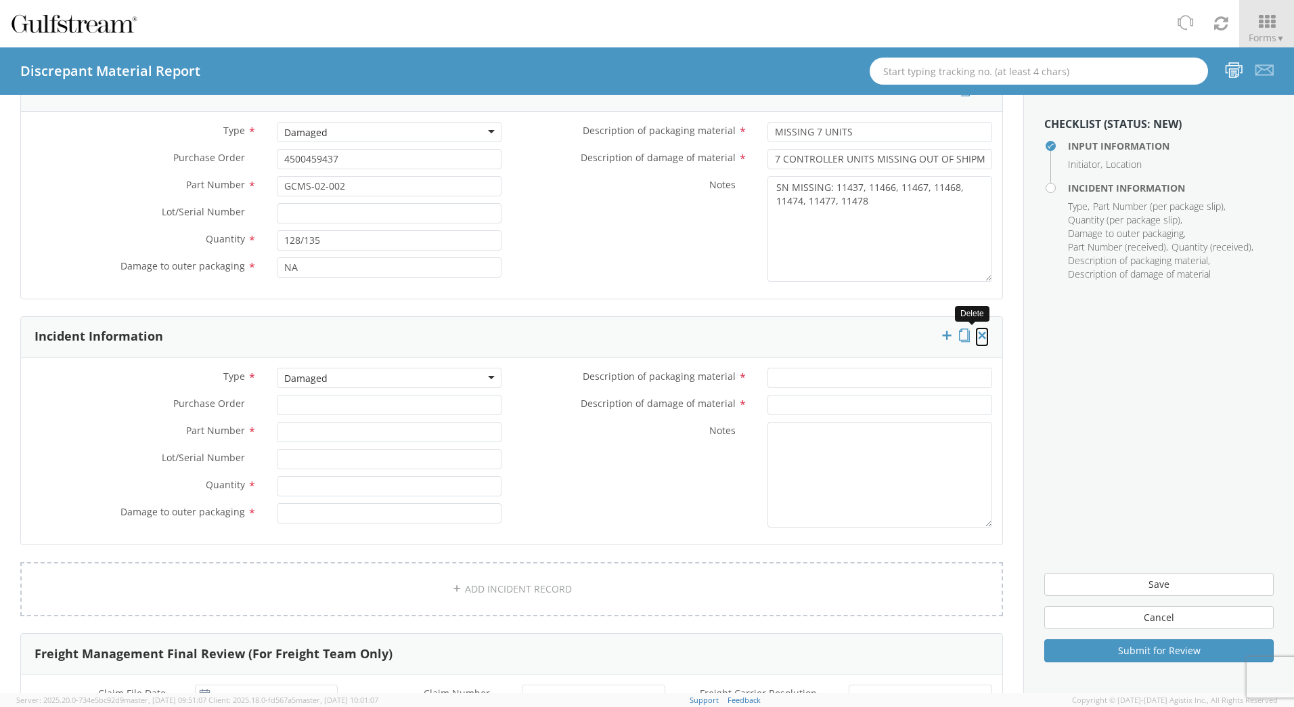
click at [975, 336] on icon at bounding box center [982, 335] width 14 height 14
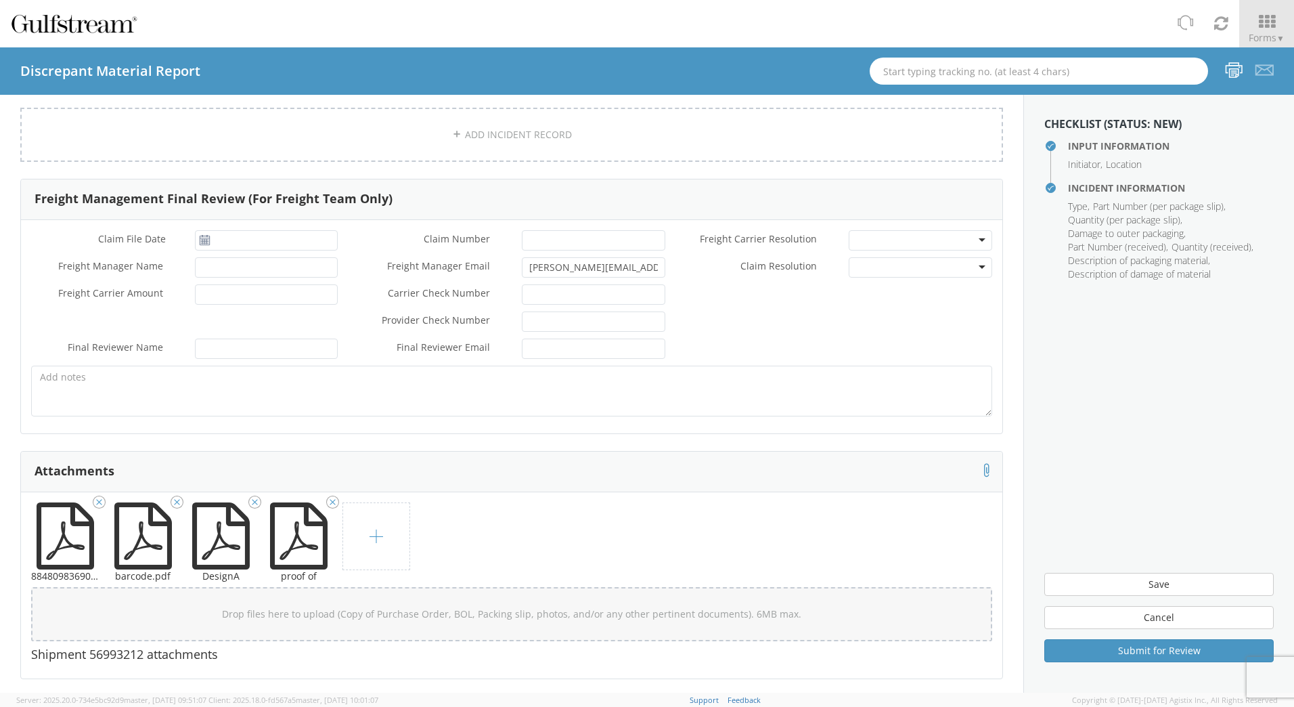
scroll to position [550, 0]
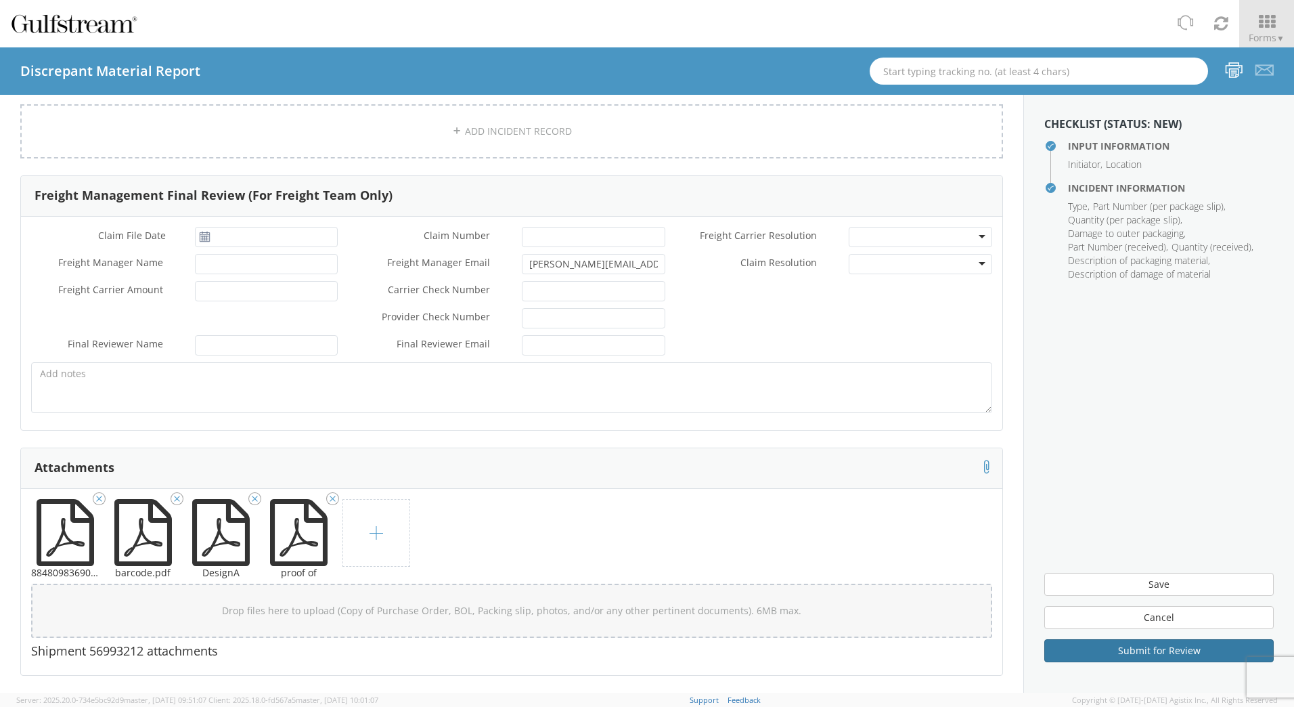
click at [1151, 651] on button "Submit for Review" at bounding box center [1158, 650] width 229 height 23
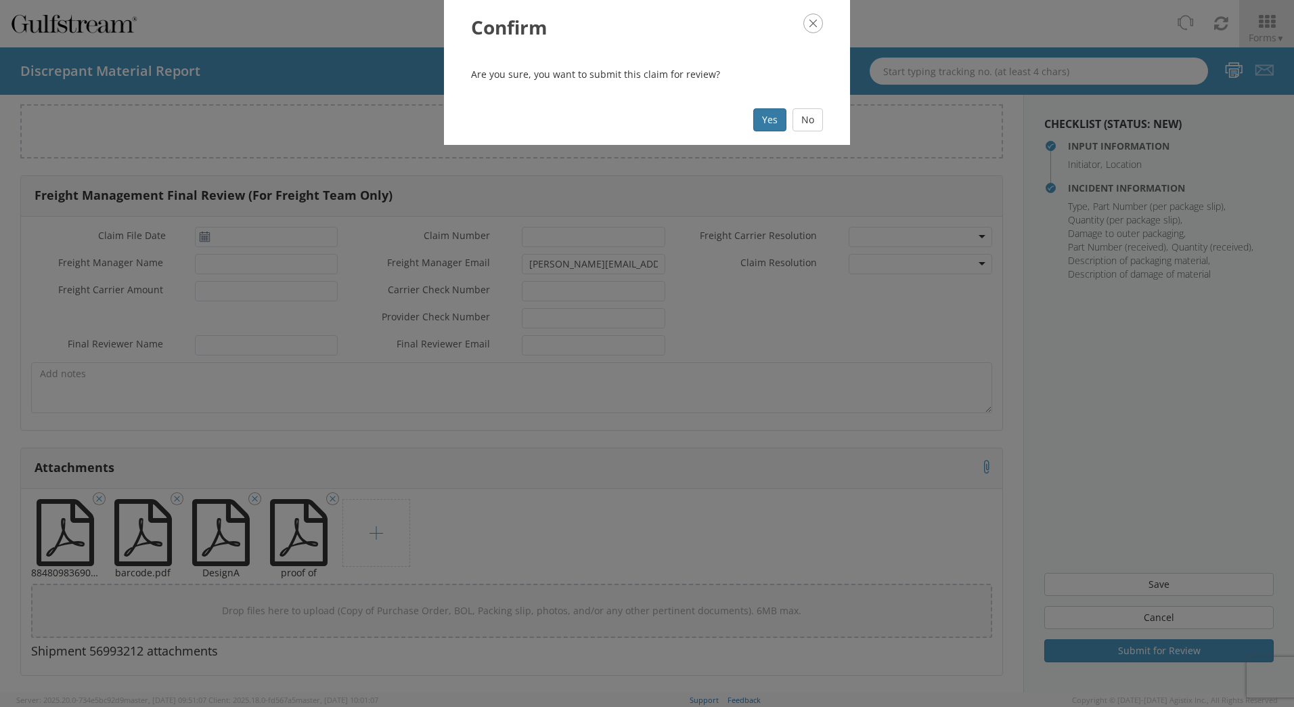
click at [776, 123] on button "Yes" at bounding box center [769, 119] width 33 height 23
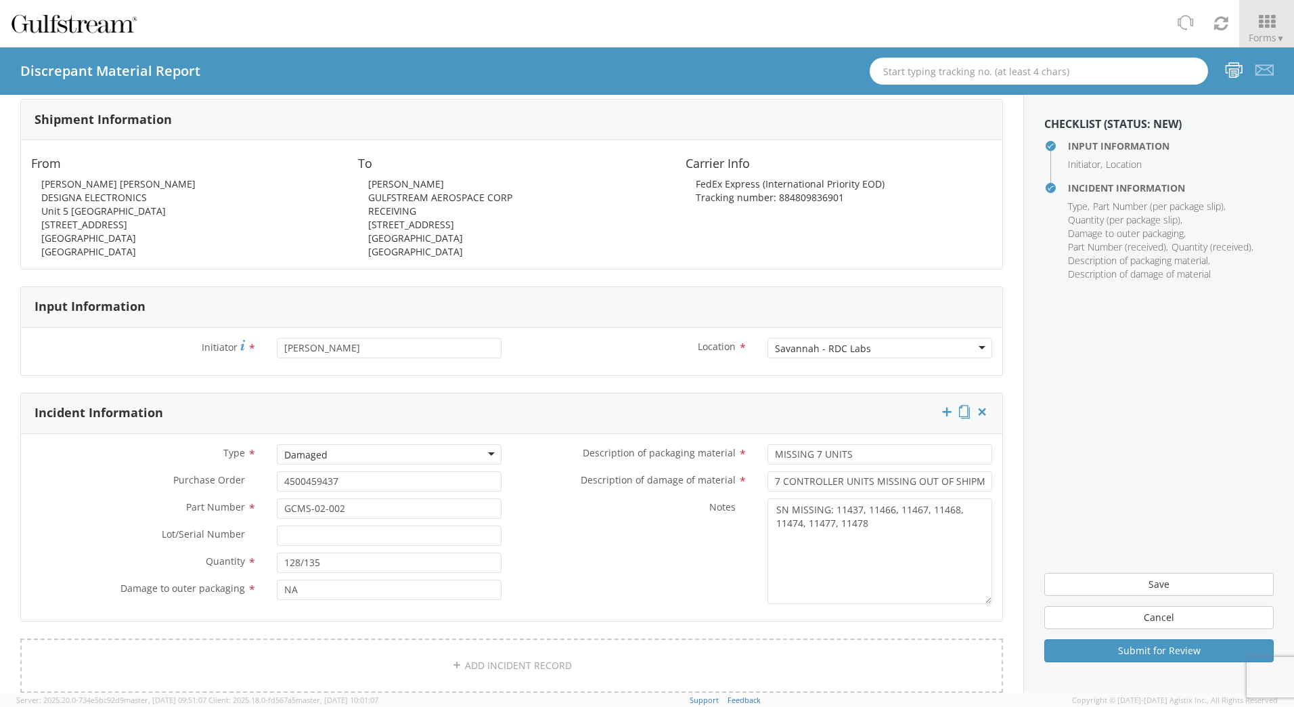
scroll to position [9, 0]
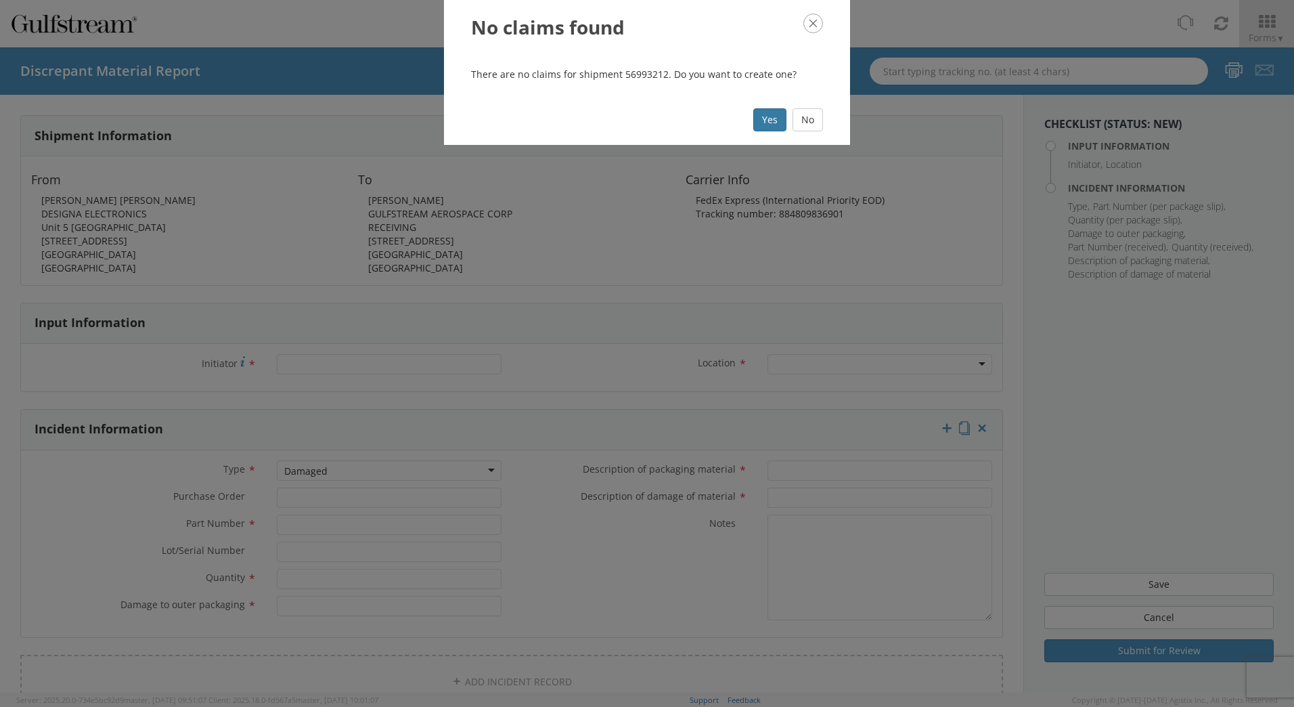
click at [770, 122] on button "Yes" at bounding box center [769, 119] width 33 height 23
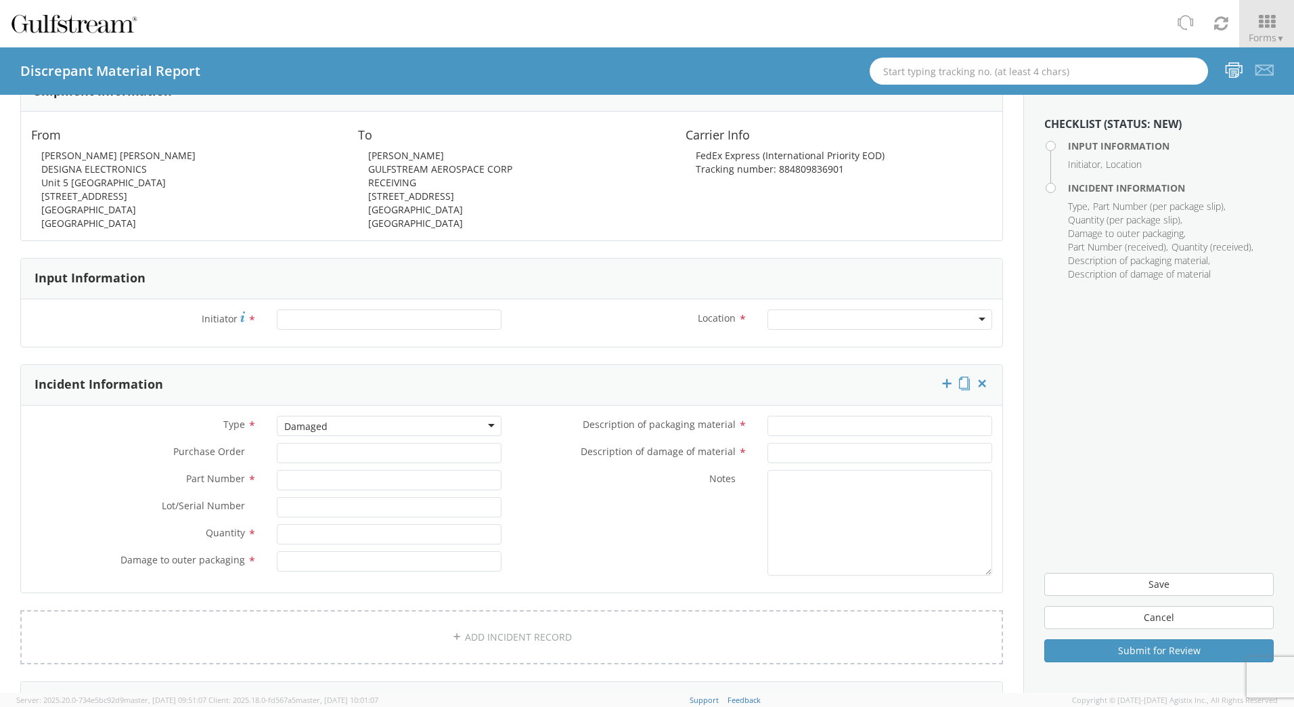
scroll to position [135, 0]
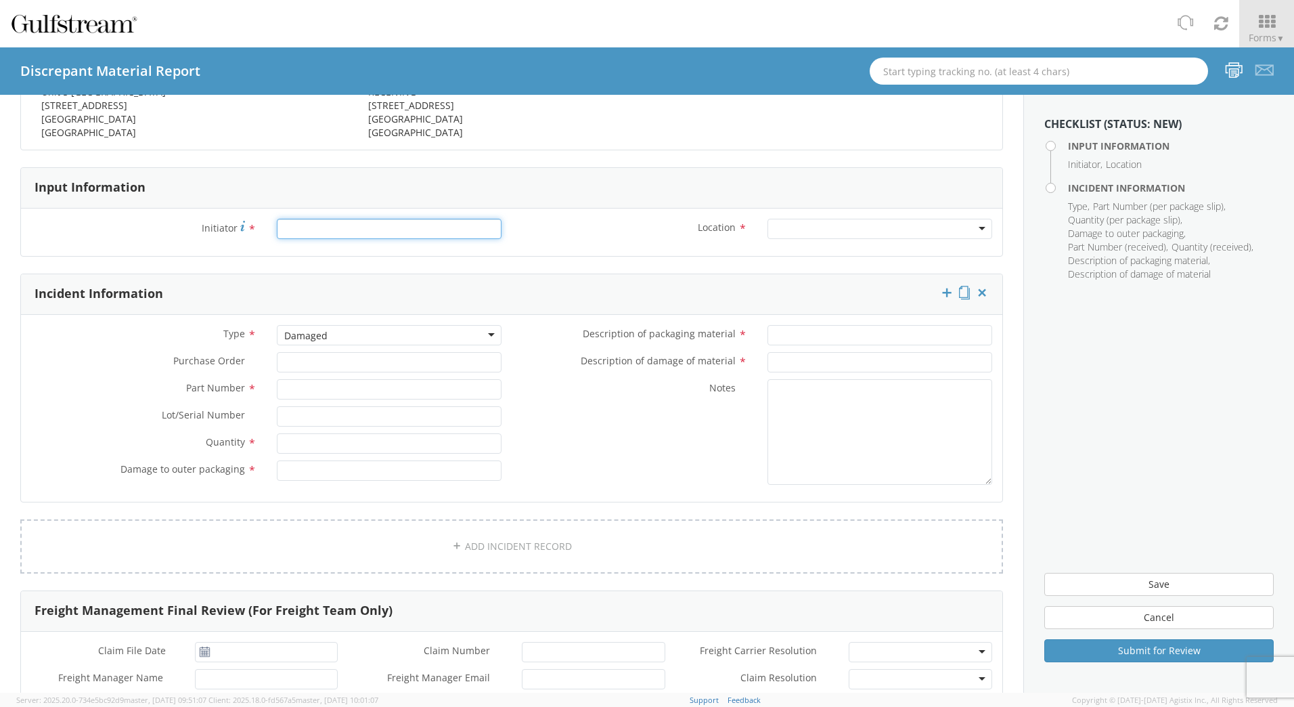
click at [410, 230] on input "Initiator *" at bounding box center [389, 229] width 225 height 20
type input "Gerard Davis"
type input "10/09/2025"
type input "Gerard.davis@gulfstream.com"
type input "0.00"
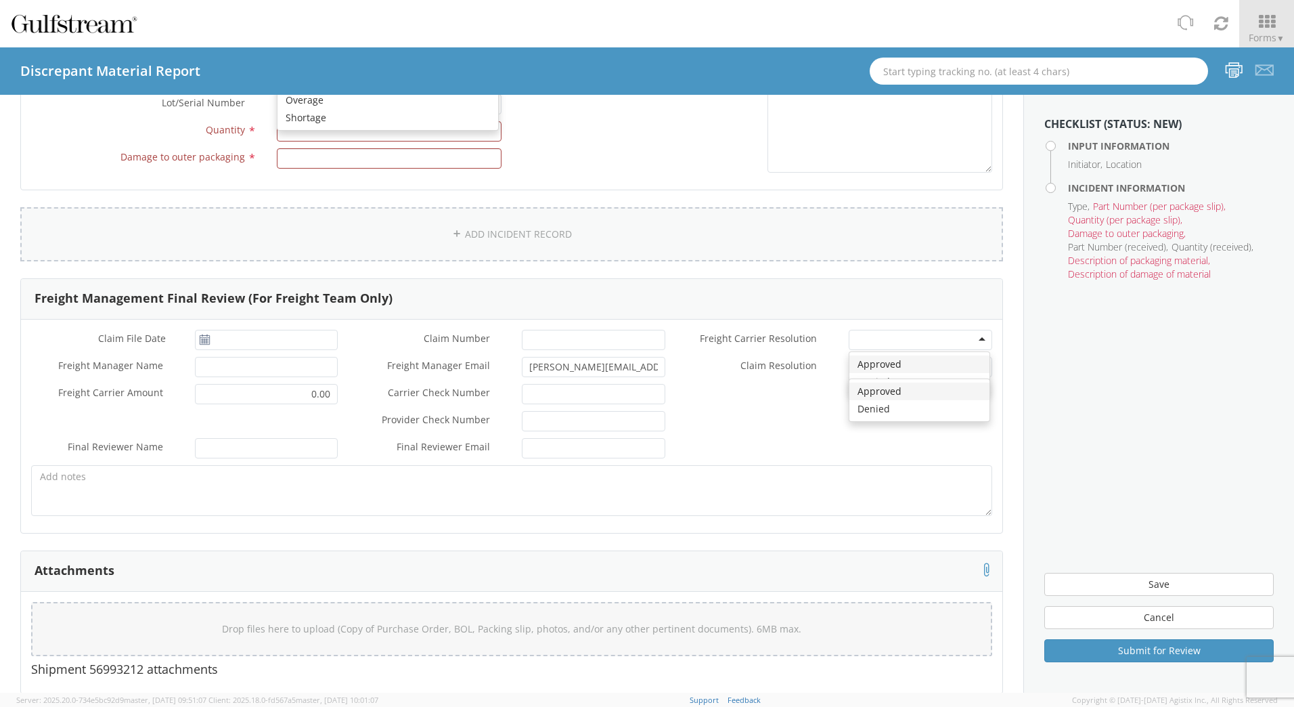
click at [790, 231] on link "ADD INCIDENT RECORD" at bounding box center [511, 234] width 983 height 54
type input "10/09/2025"
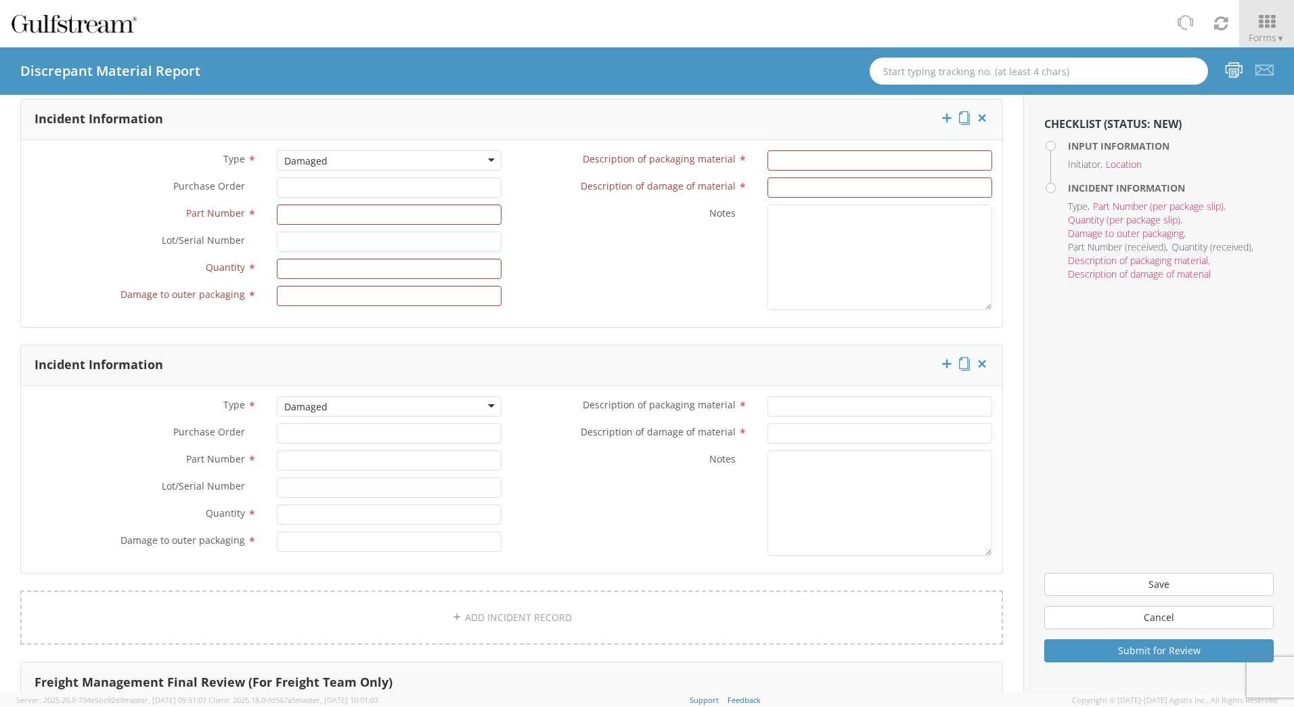
scroll to position [233, 0]
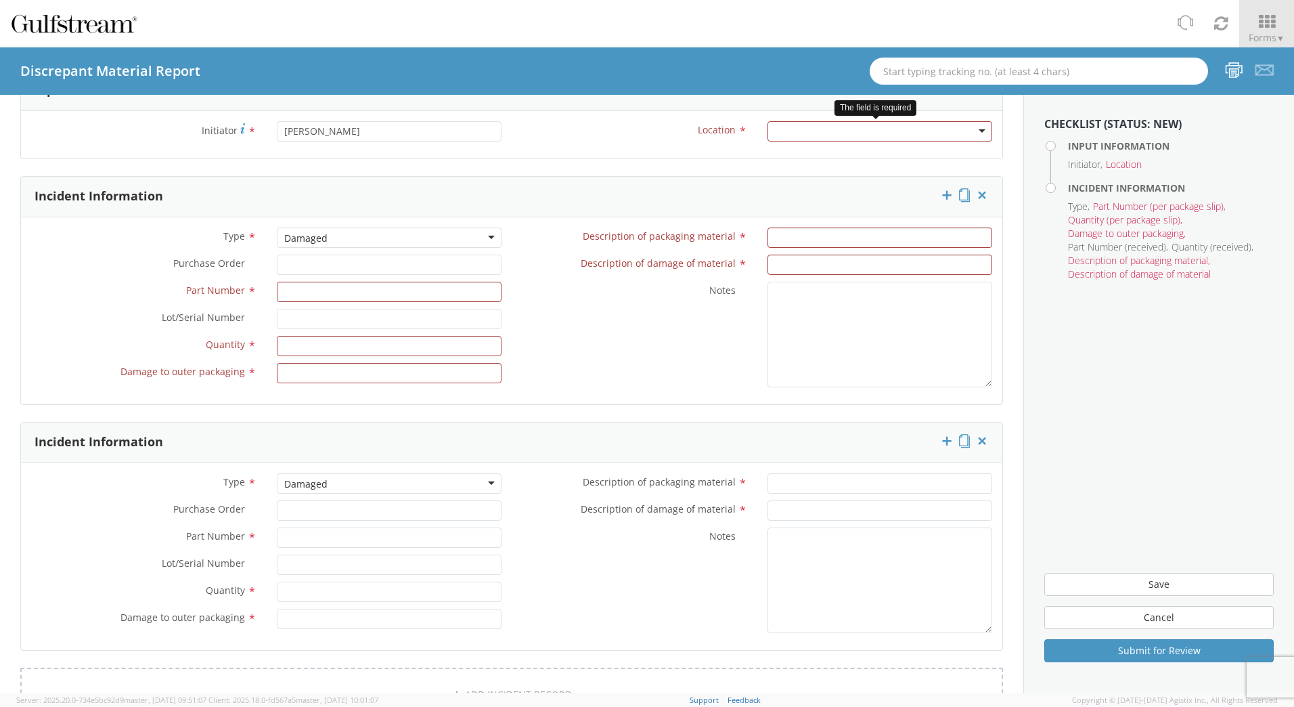
click at [796, 129] on div at bounding box center [879, 131] width 225 height 20
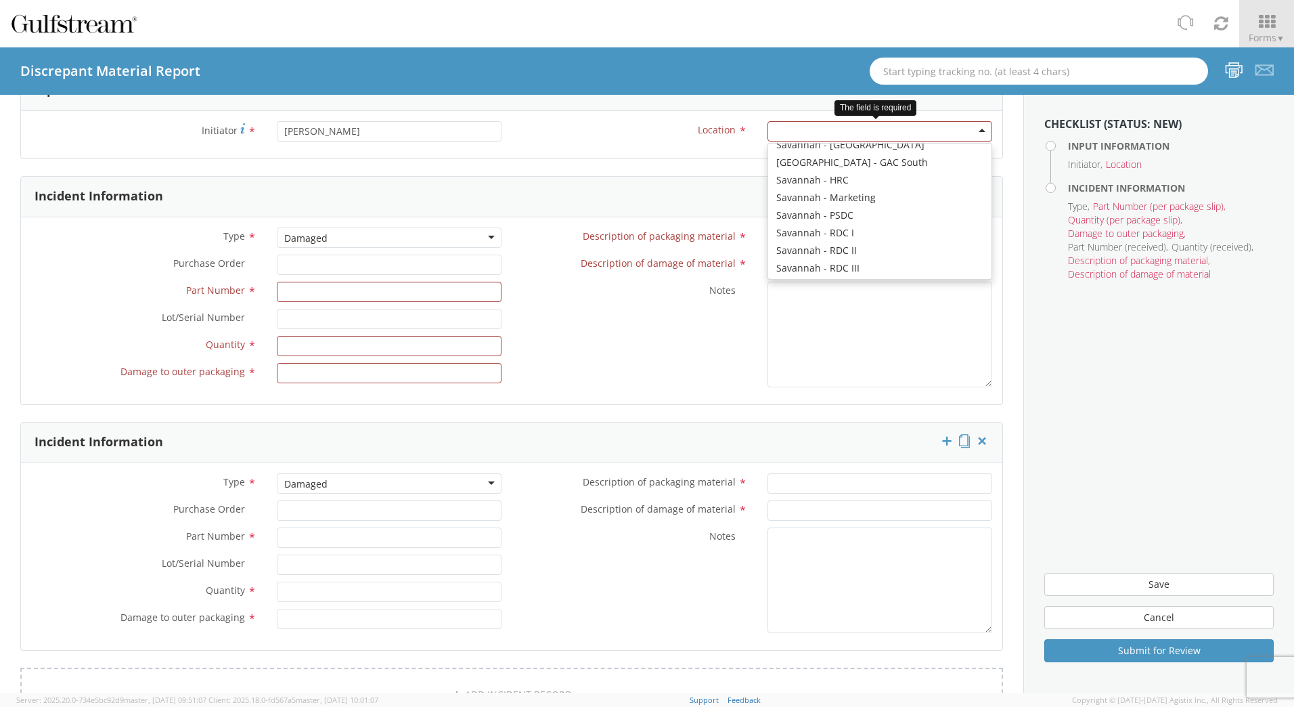
scroll to position [0, 0]
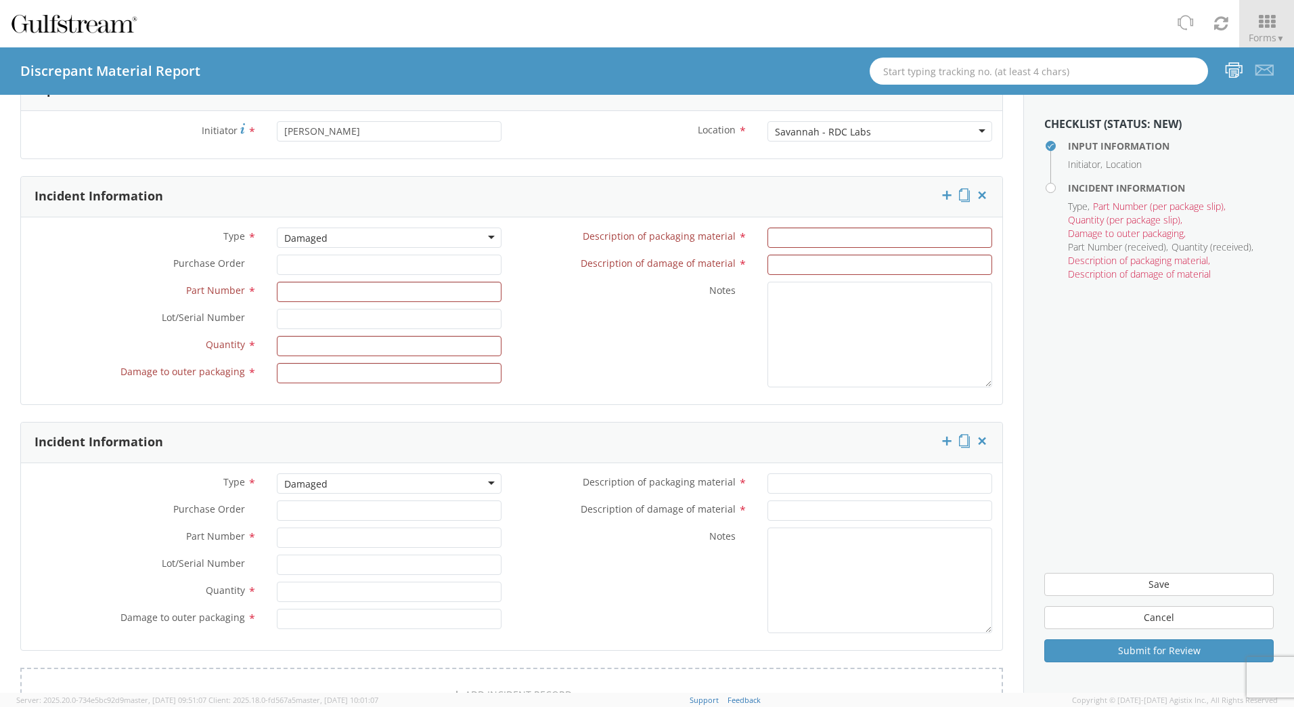
click at [386, 235] on div "Damaged" at bounding box center [389, 237] width 225 height 20
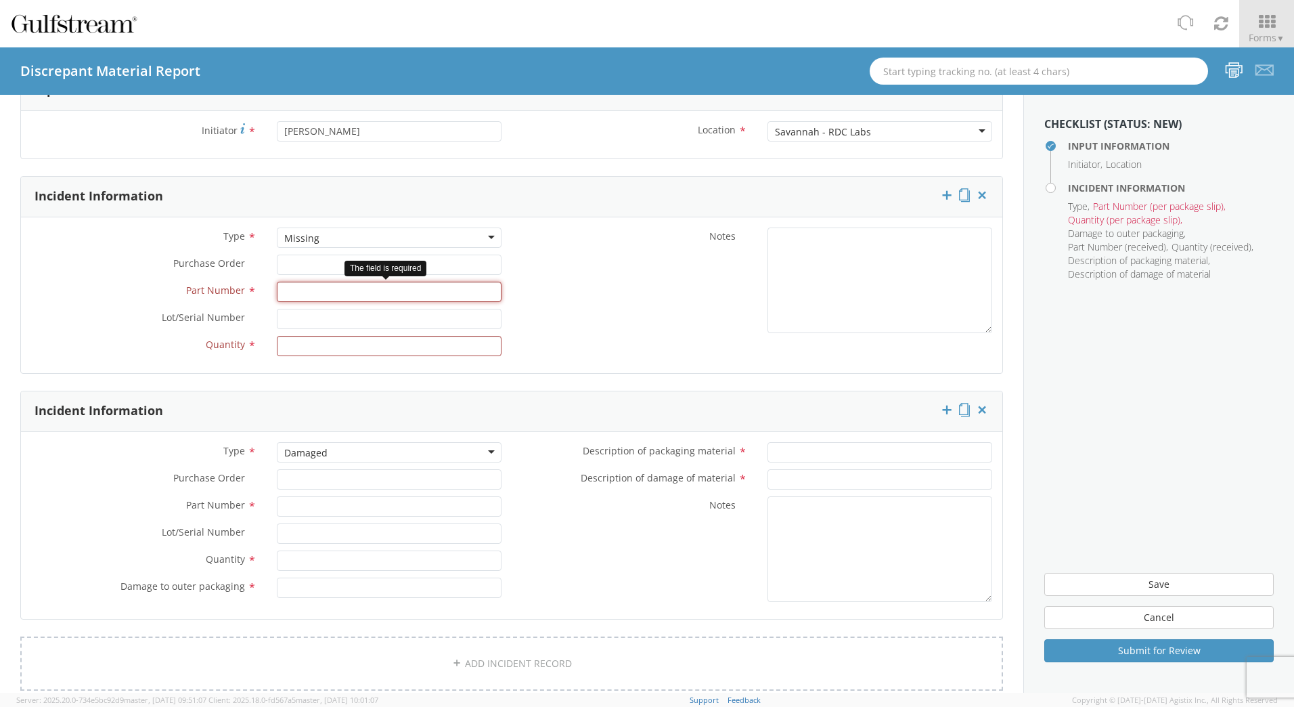
click at [349, 292] on input "Part Number *" at bounding box center [389, 292] width 225 height 20
type input "GCMS-02-002"
click at [279, 349] on input "Quantity *" at bounding box center [389, 346] width 225 height 20
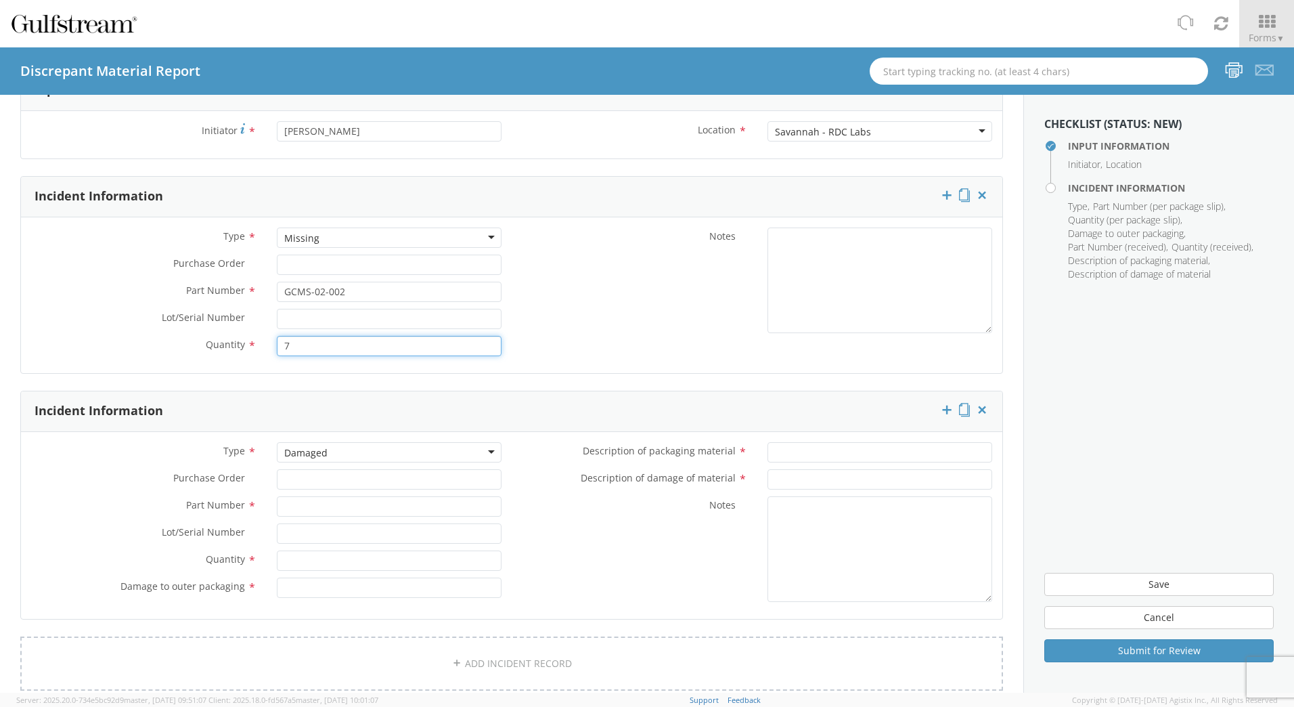
type input "7"
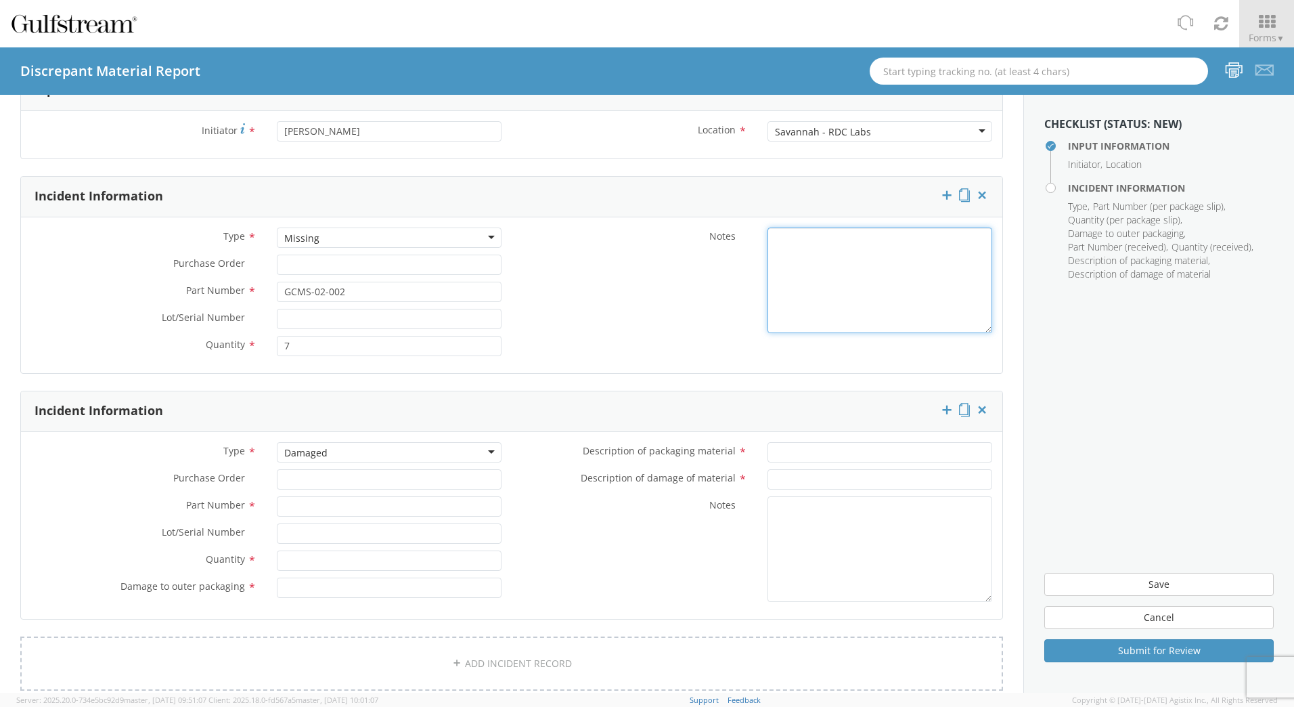
click at [795, 256] on textarea "Notes *" at bounding box center [879, 280] width 225 height 106
paste textarea "11437, 11466, 11467, 11468, 11474, 11477, 11478"
click at [851, 286] on textarea "128/135 UNITS DELIVERED. 7 CONTROLLERS MISSING. SN MISSING: 11437, 11466, 11467…" at bounding box center [879, 280] width 225 height 106
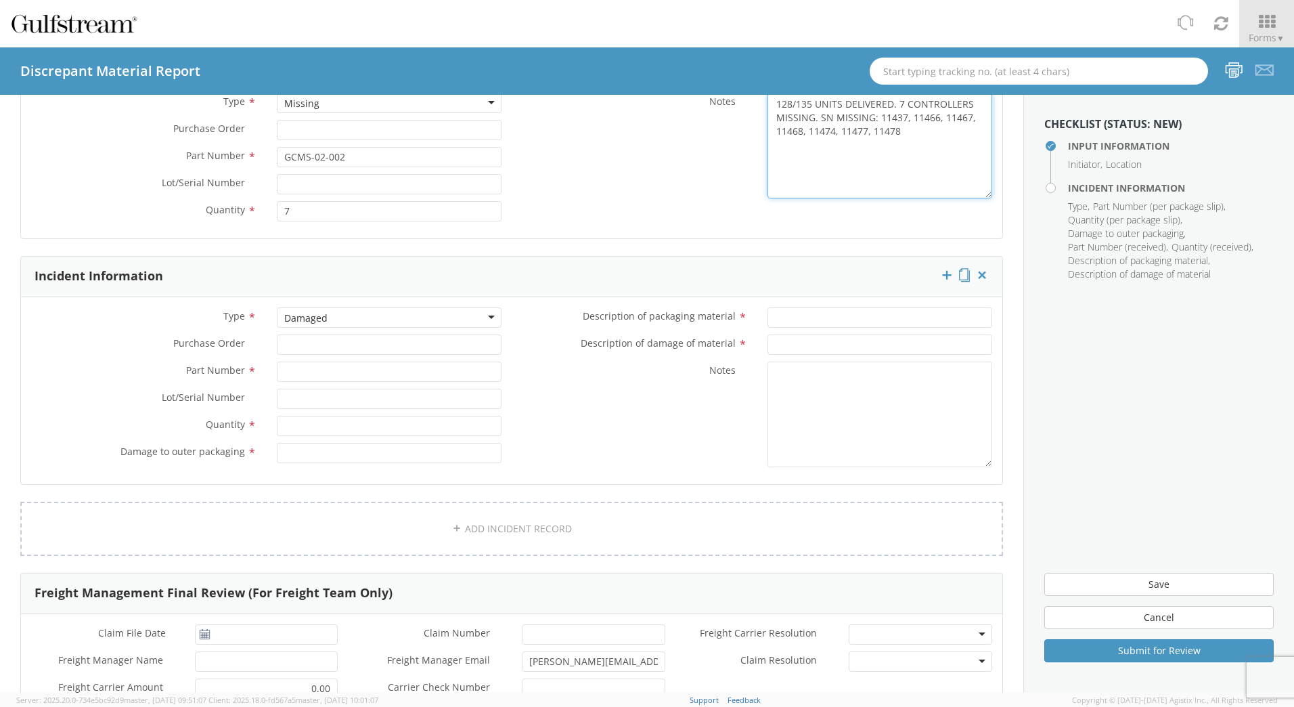
scroll to position [368, 0]
type textarea "128/135 UNITS DELIVERED. 7 CONTROLLERS MISSING. SN MISSING: 11437, 11466, 11467…"
click at [460, 311] on div "Damaged" at bounding box center [389, 317] width 225 height 20
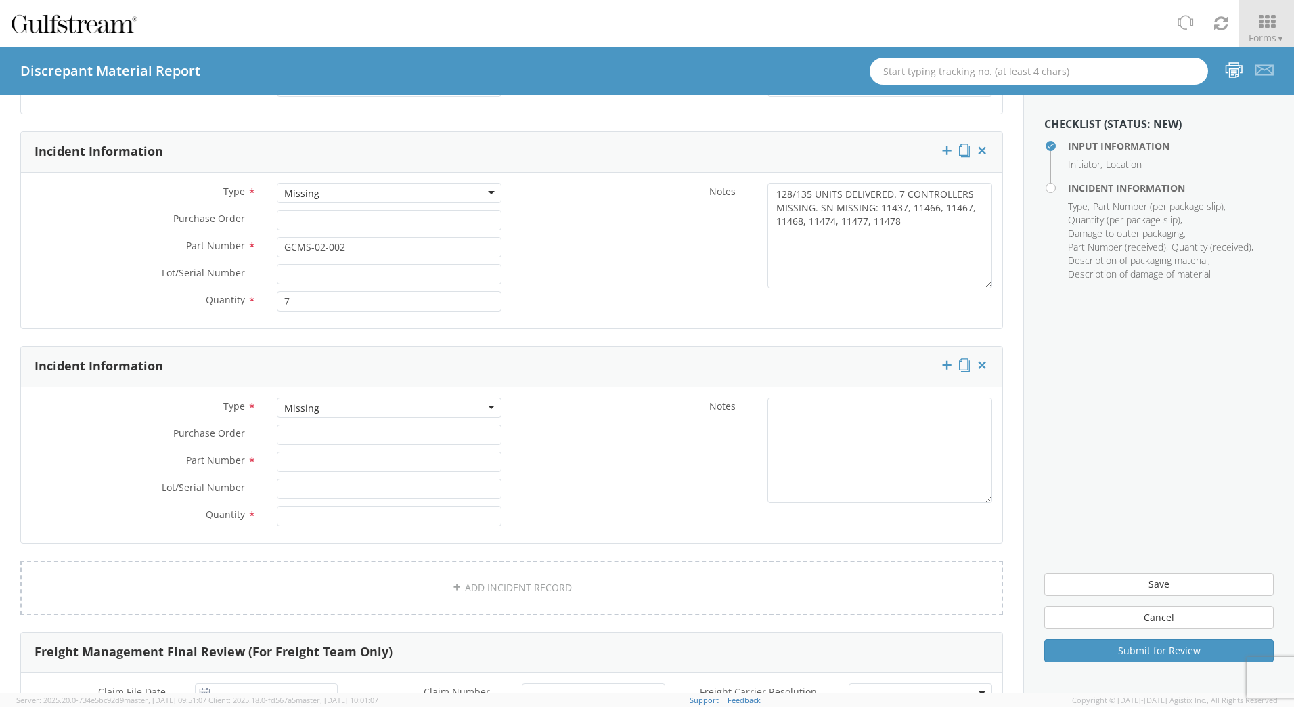
scroll to position [233, 0]
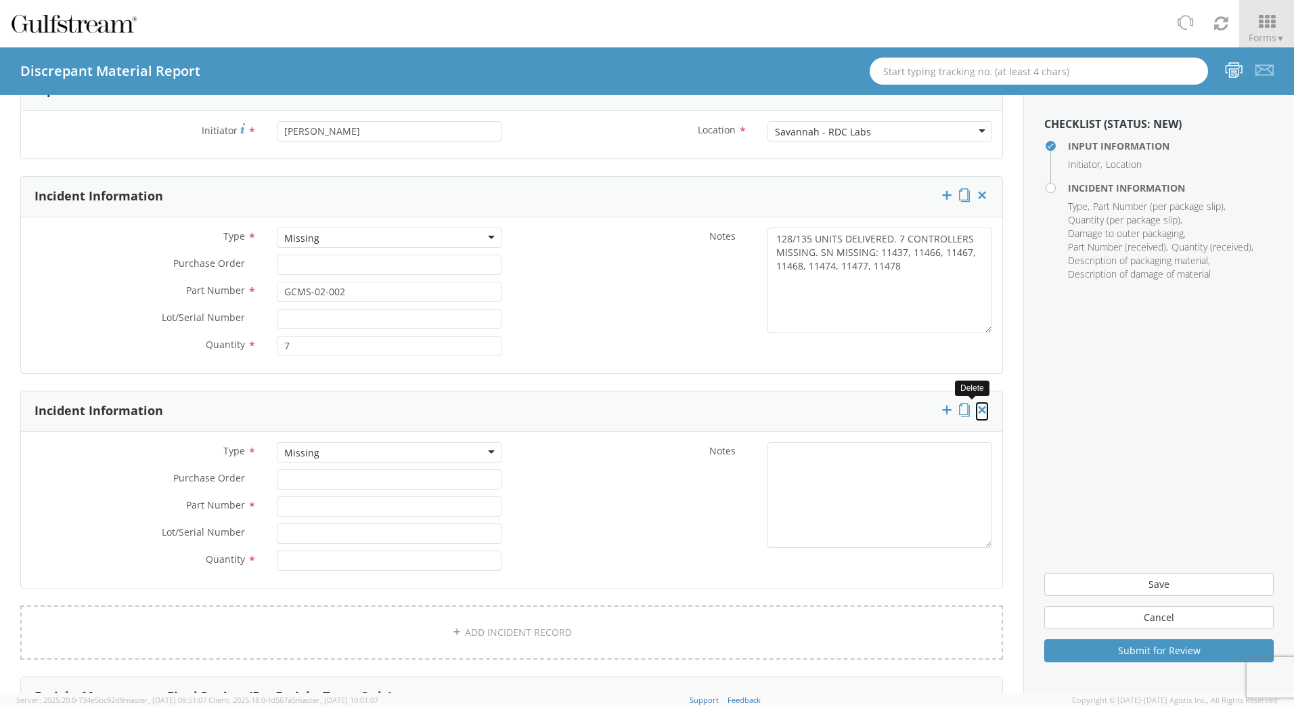
click at [975, 412] on icon at bounding box center [982, 410] width 14 height 14
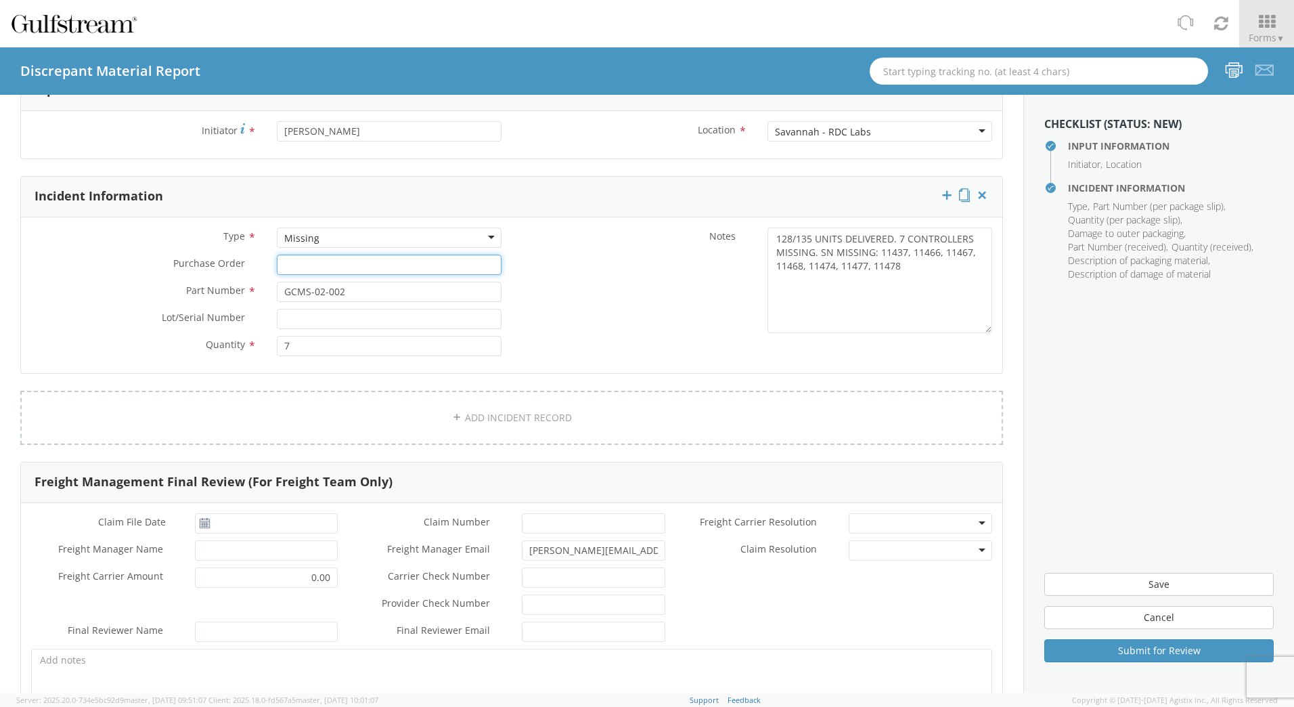
click at [359, 268] on input "Purchase Order *" at bounding box center [389, 264] width 225 height 20
paste input "4500459437"
type input "4500459437"
click at [589, 294] on div "Notes * 128/135 UNITS DELIVERED. 7 CONTROLLERS MISSING. SN MISSING: 11437, 1146…" at bounding box center [757, 280] width 491 height 106
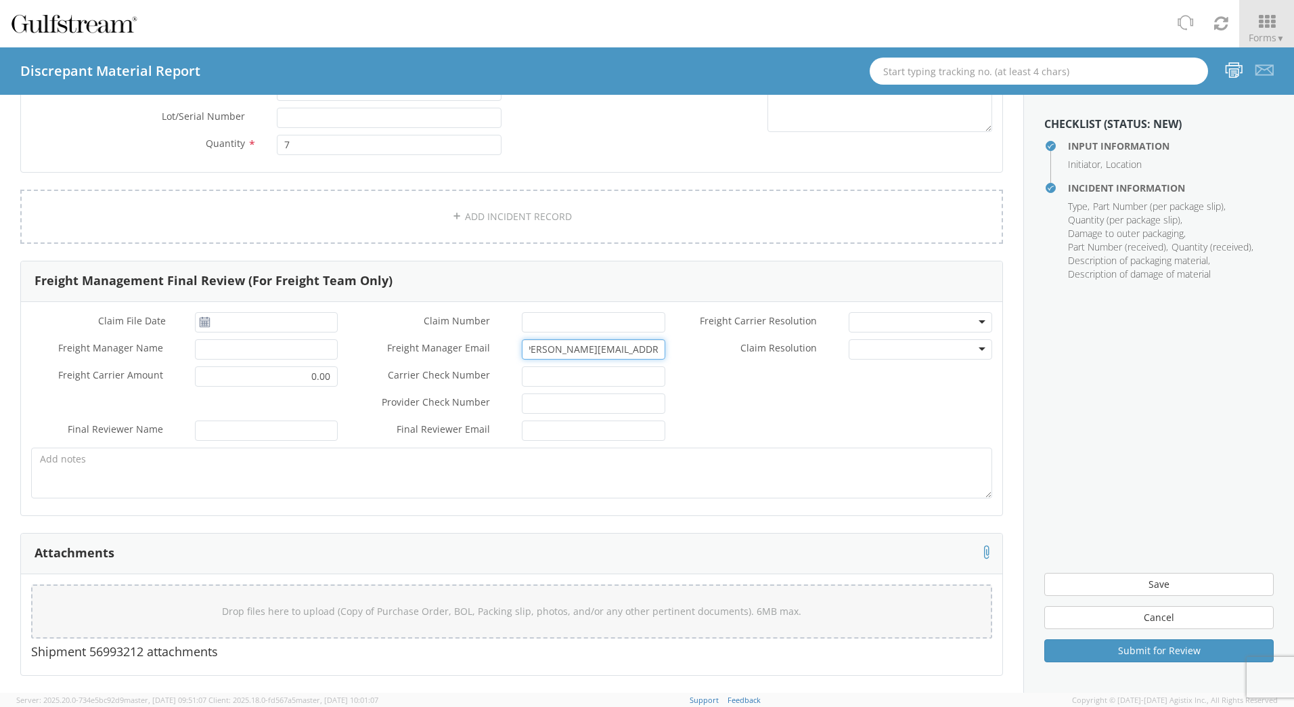
scroll to position [0, 0]
drag, startPoint x: 655, startPoint y: 350, endPoint x: 439, endPoint y: 383, distance: 219.1
click at [440, 383] on div "Claim File Date * Claim Number * Freight Carrier Resolution * Approved Denied F…" at bounding box center [511, 408] width 981 height 213
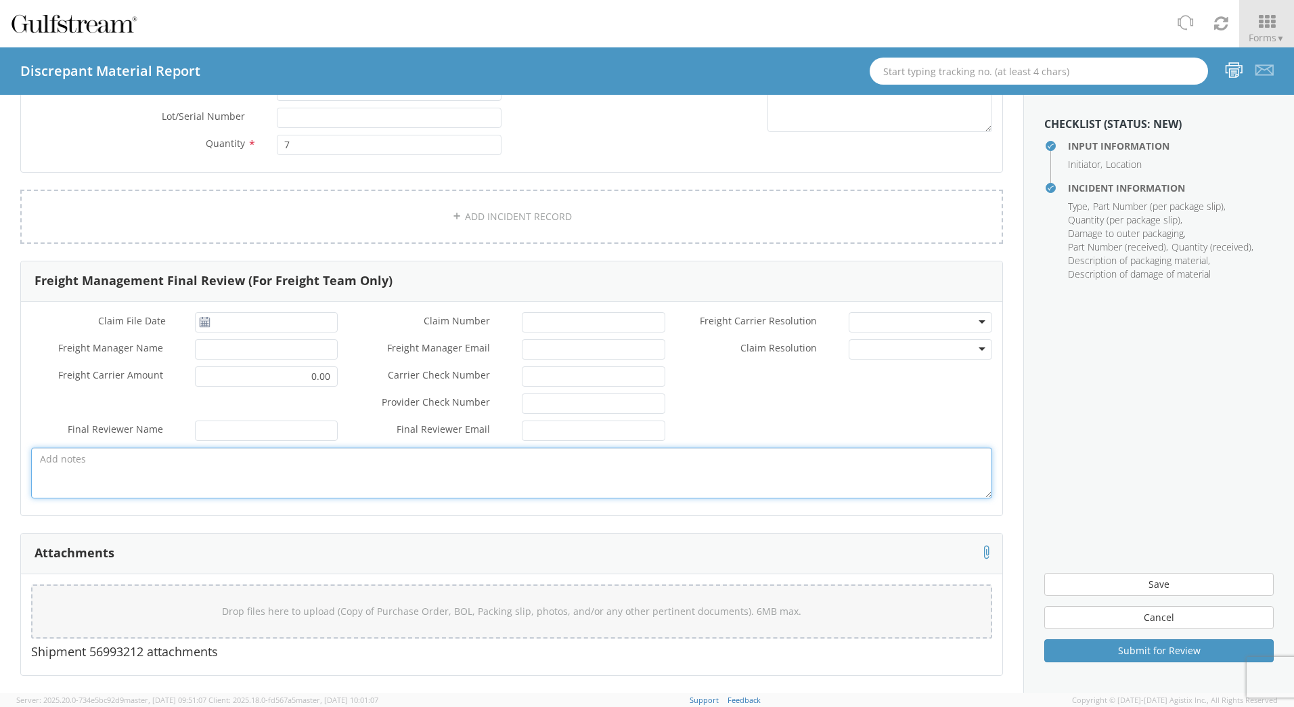
click at [533, 456] on textarea at bounding box center [511, 472] width 961 height 51
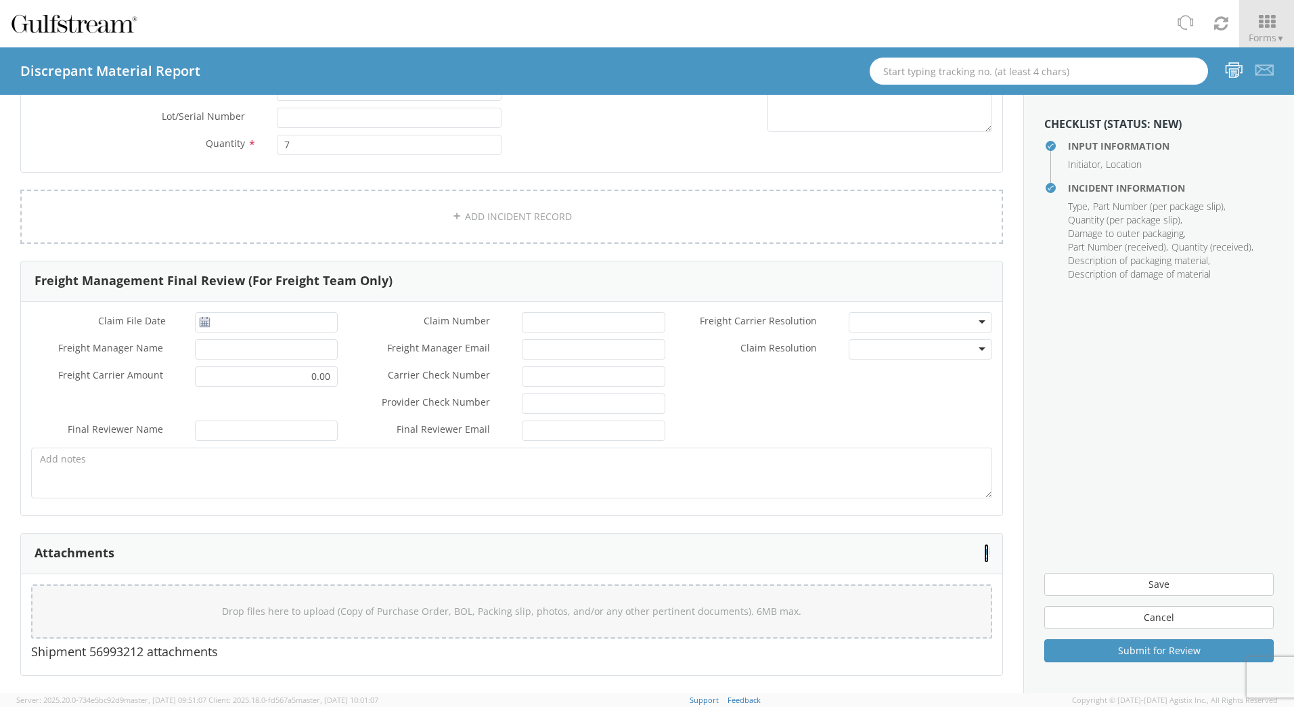
click at [984, 548] on icon at bounding box center [986, 552] width 5 height 14
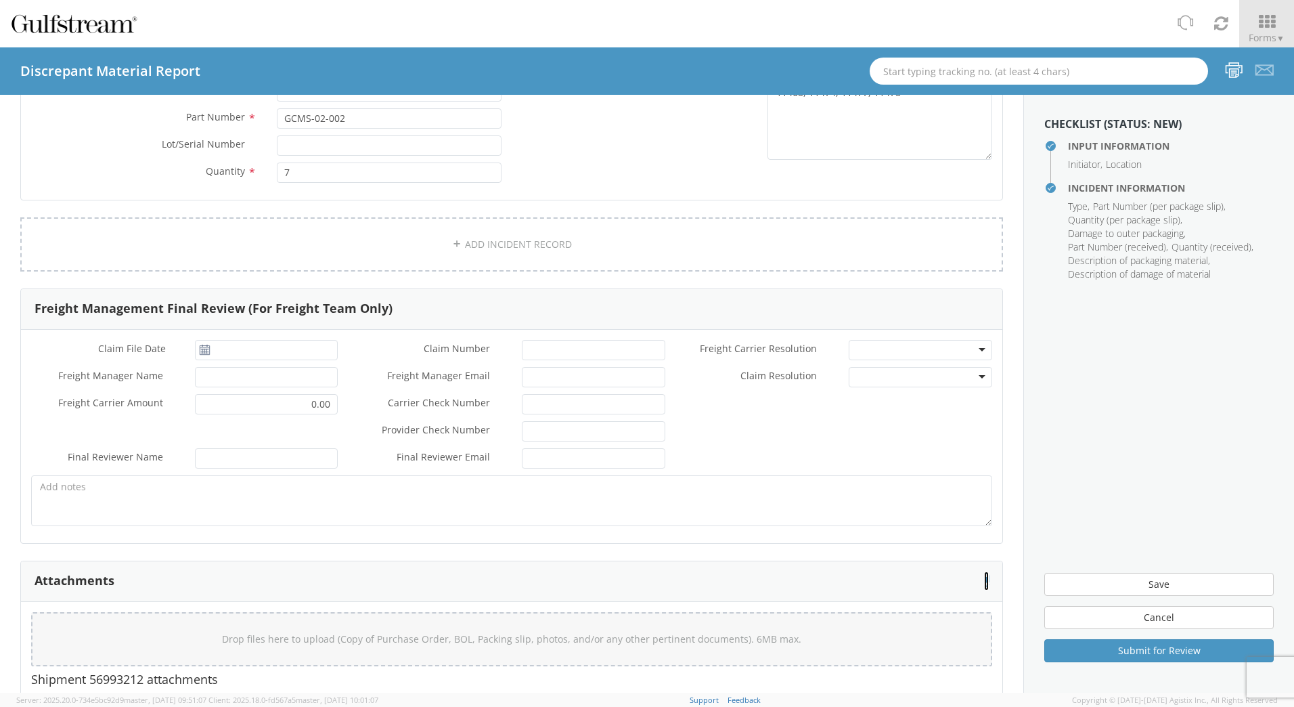
scroll to position [434, 0]
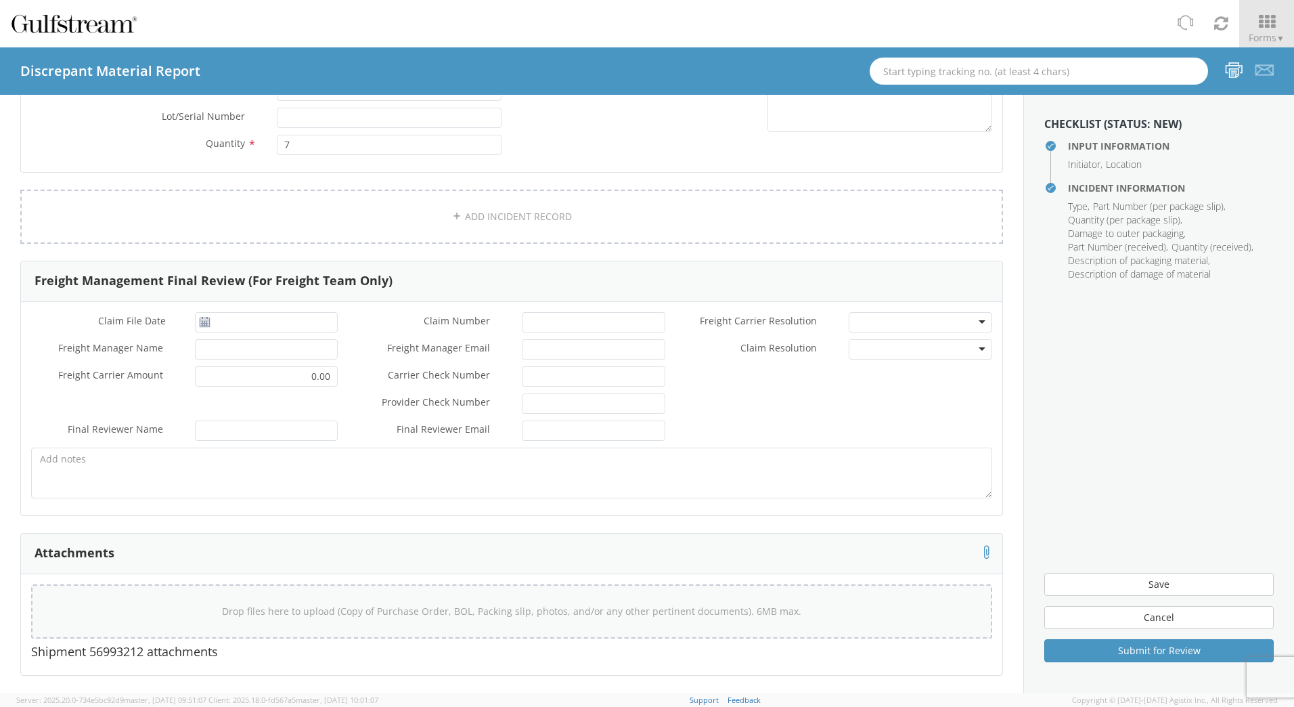
click at [392, 617] on span "Drop files here to upload (Copy of Purchase Order, BOL, Packing slip, photos, a…" at bounding box center [511, 610] width 579 height 13
type input "C:\fakepath\884809836901.pdf"
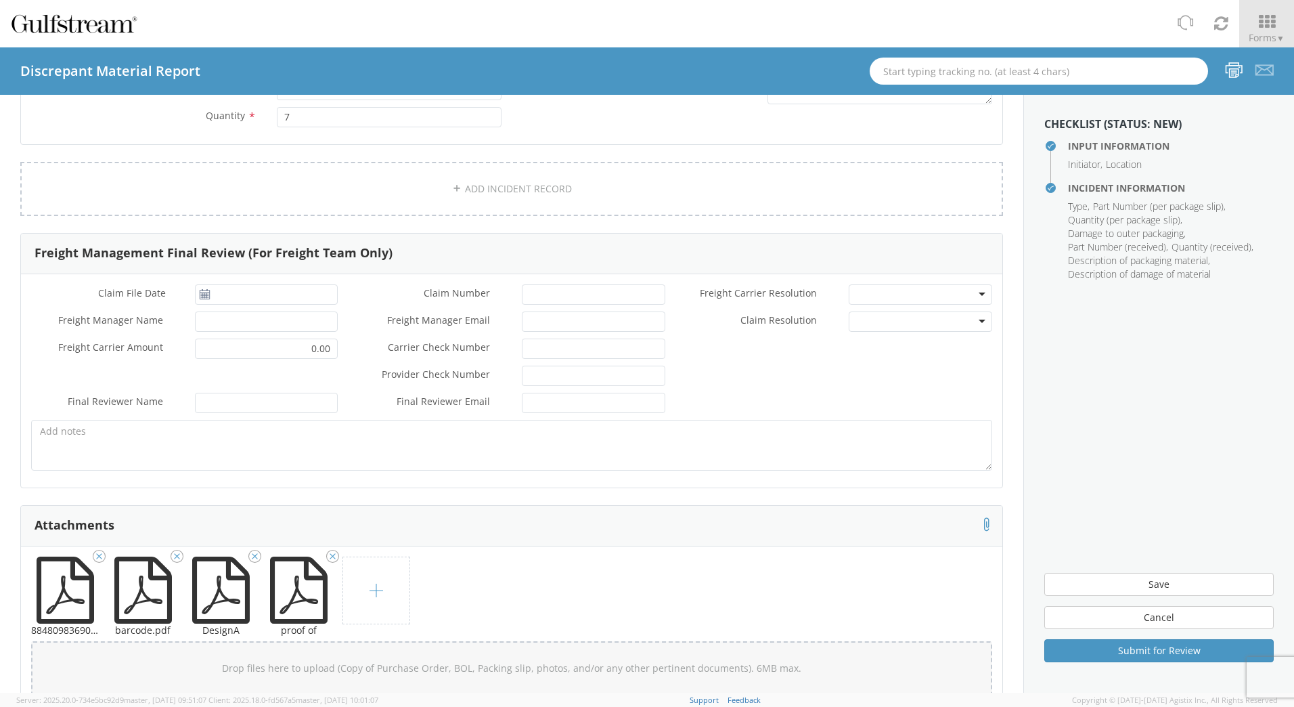
scroll to position [518, 0]
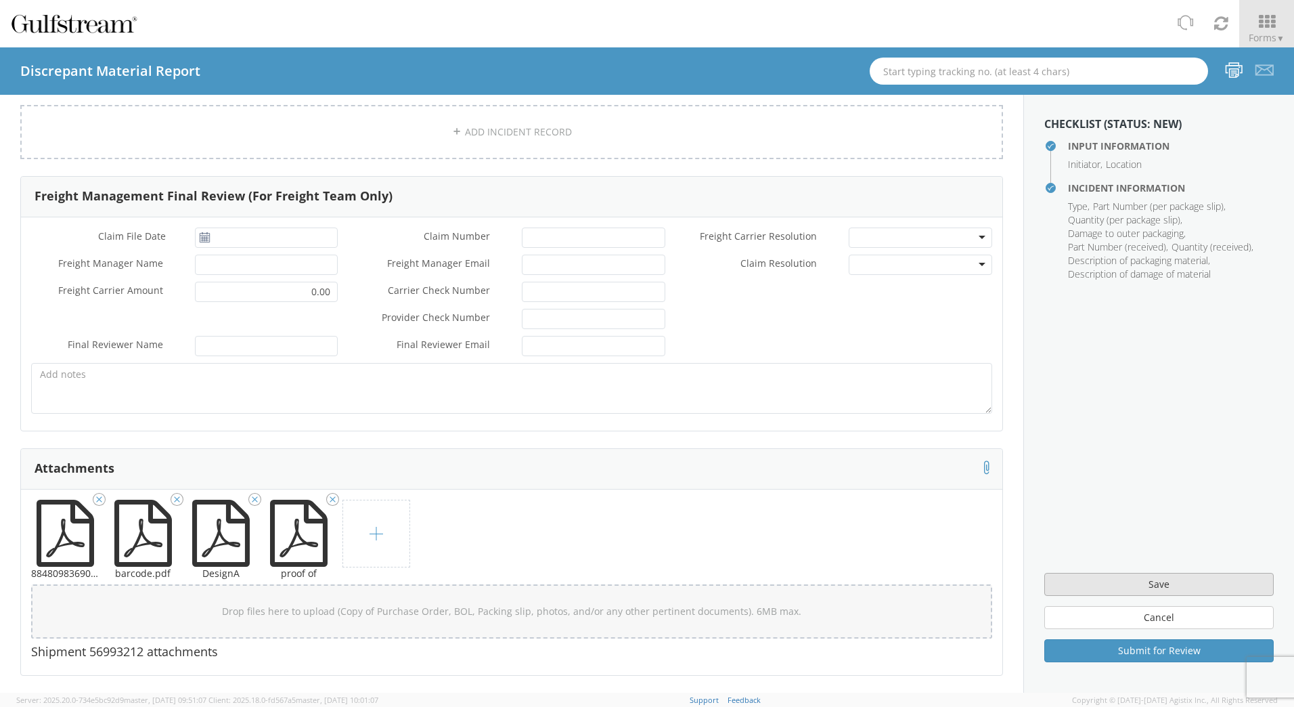
click at [1139, 587] on button "Save" at bounding box center [1158, 584] width 229 height 23
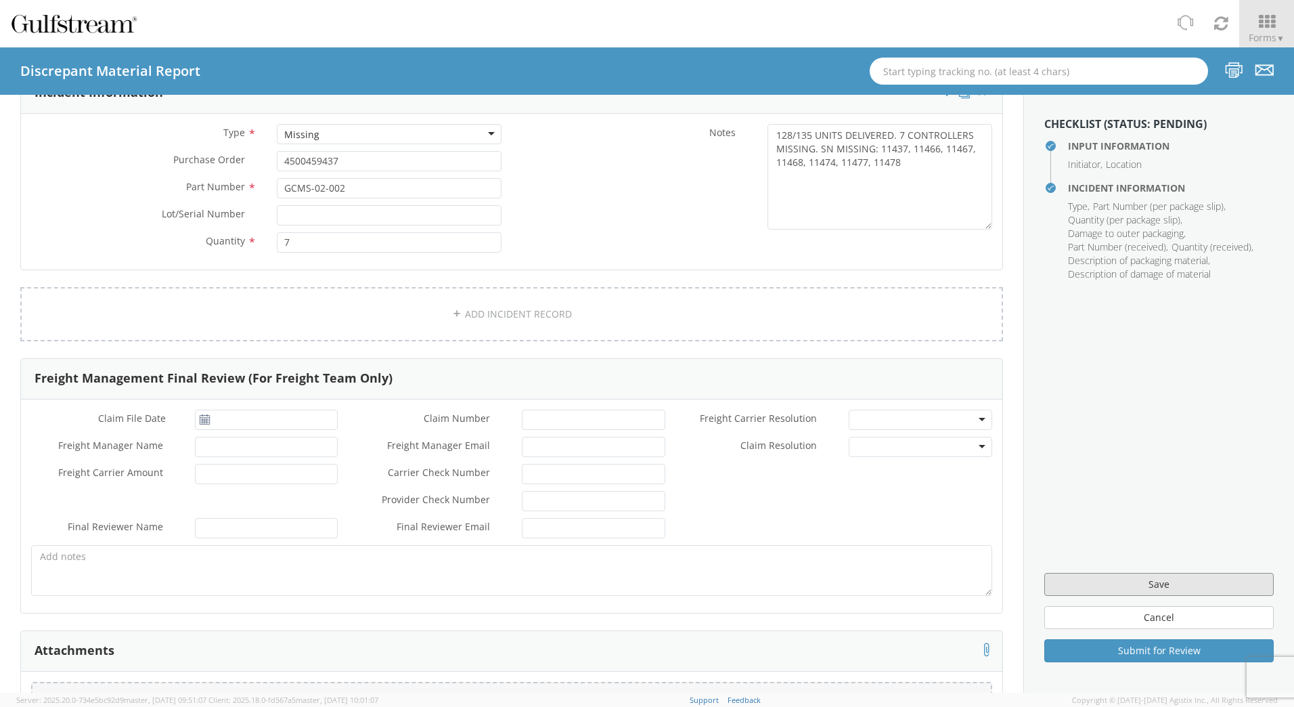
scroll to position [338, 0]
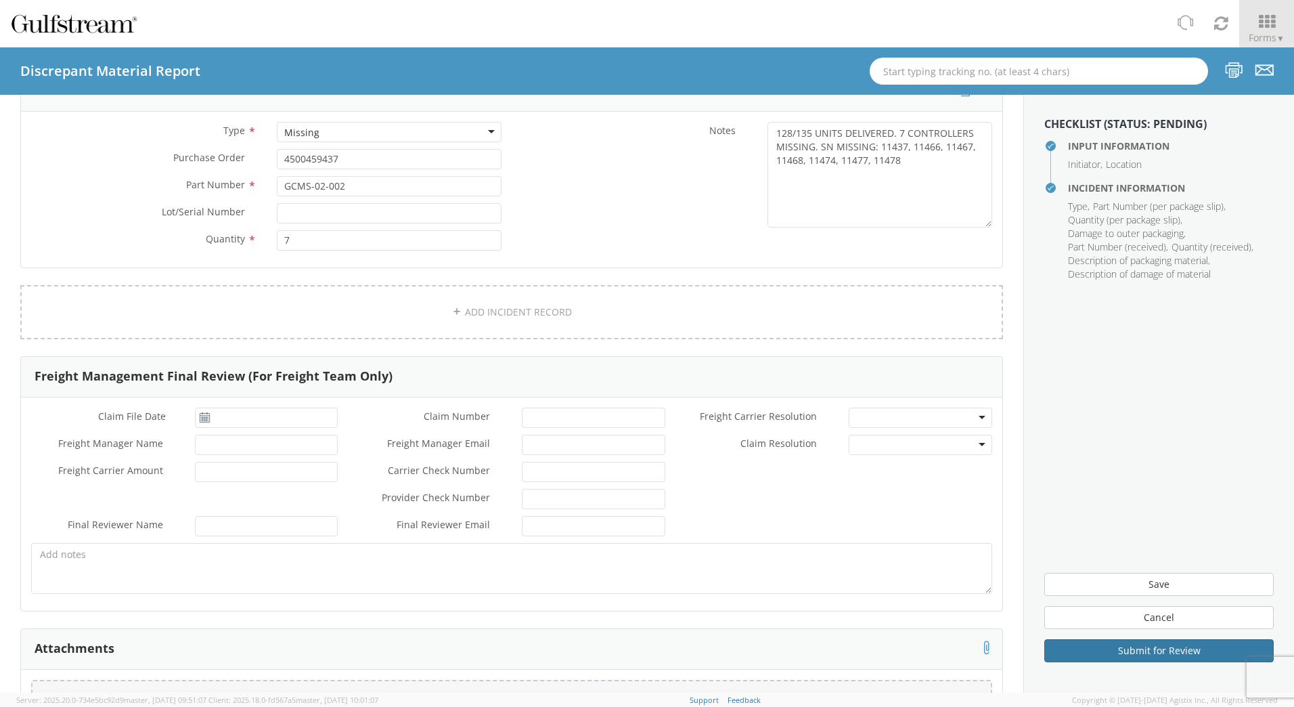
click at [1138, 651] on button "Submit for Review" at bounding box center [1158, 650] width 229 height 23
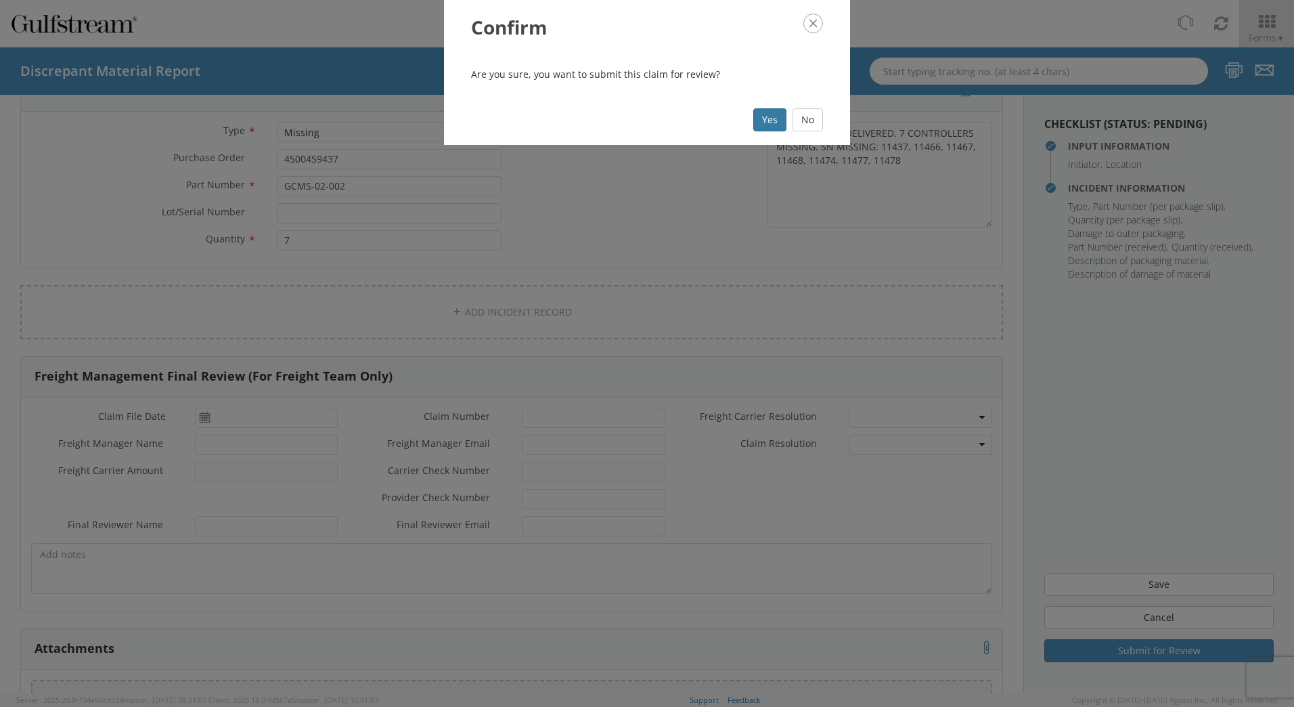
click at [769, 117] on button "Yes" at bounding box center [769, 119] width 33 height 23
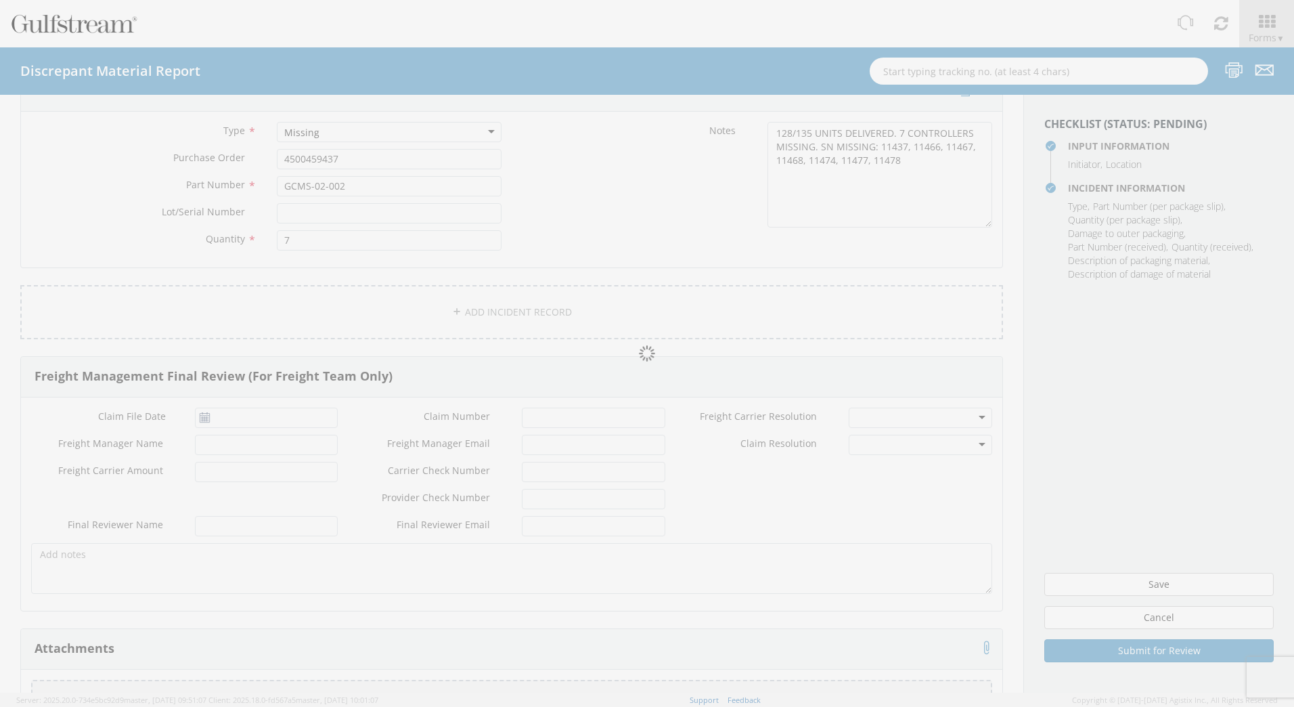
scroll to position [337, 0]
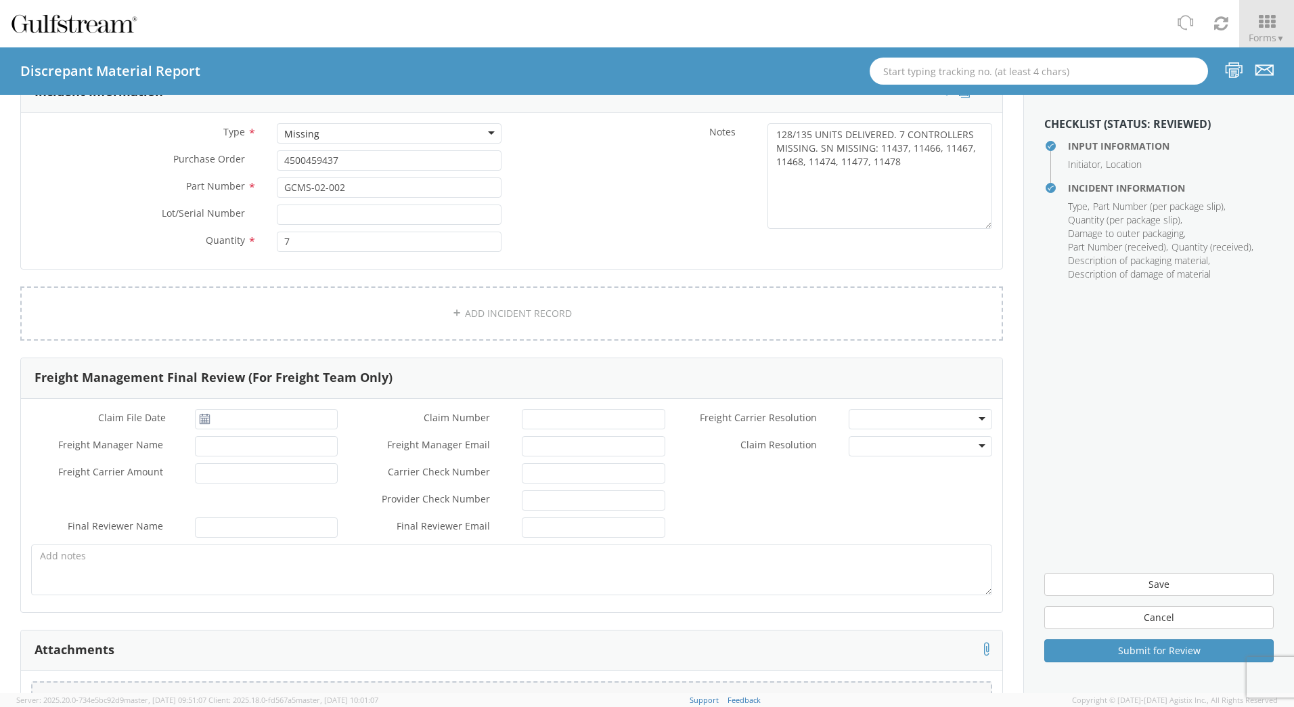
click at [1129, 382] on aside "Checklist (Status: Reviewed) Input Information Initiator , Location Incident In…" at bounding box center [1158, 394] width 271 height 598
